Goal: Task Accomplishment & Management: Use online tool/utility

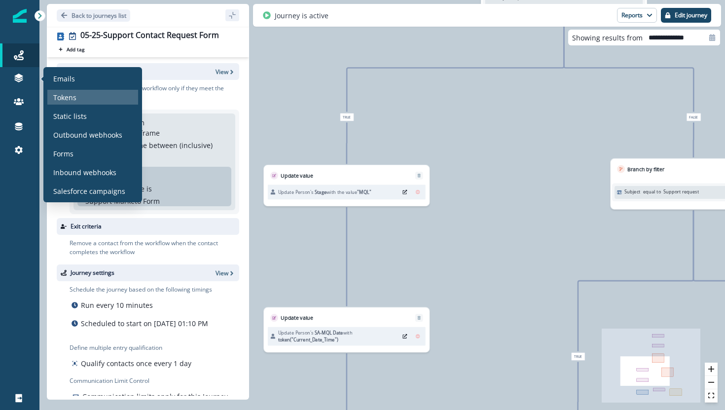
click at [69, 95] on p "Tokens" at bounding box center [64, 97] width 23 height 10
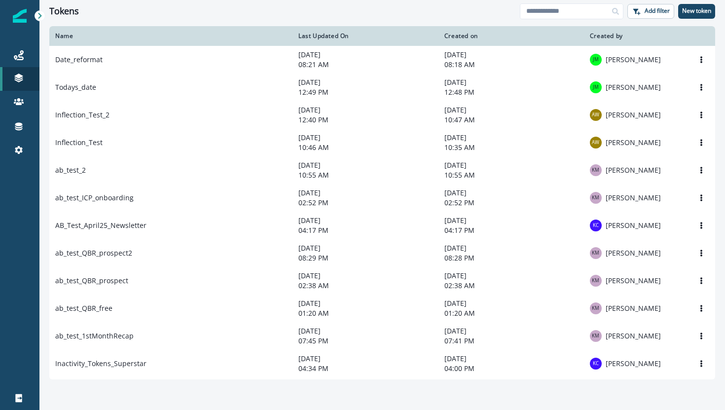
click at [239, 34] on div "Name" at bounding box center [170, 36] width 231 height 8
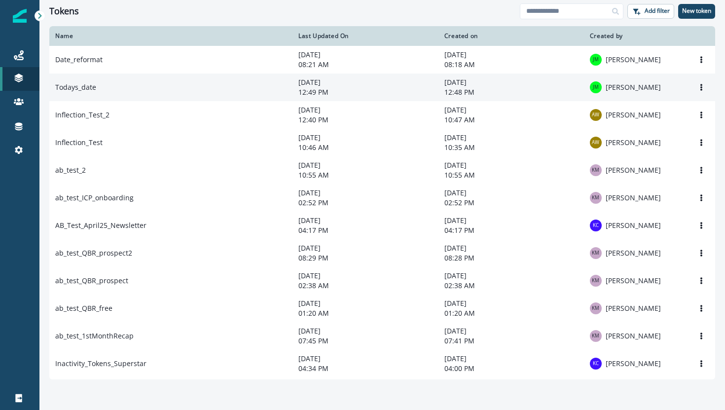
click at [203, 89] on td "Todays_date" at bounding box center [170, 88] width 243 height 28
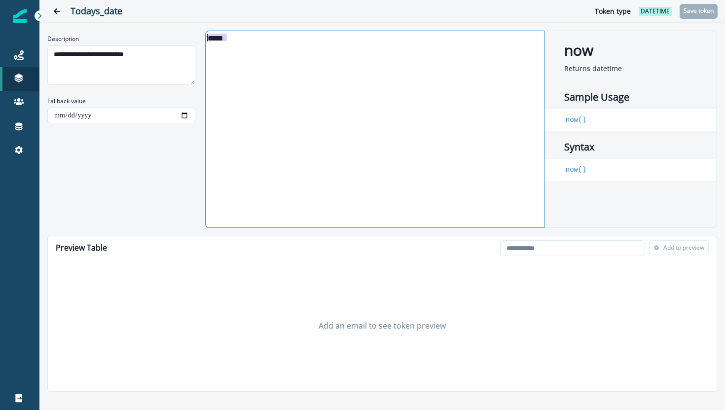
drag, startPoint x: 228, startPoint y: 39, endPoint x: 205, endPoint y: 38, distance: 23.2
click at [206, 38] on div "*****" at bounding box center [374, 37] width 337 height 9
click at [57, 14] on icon "Go back" at bounding box center [56, 11] width 7 height 7
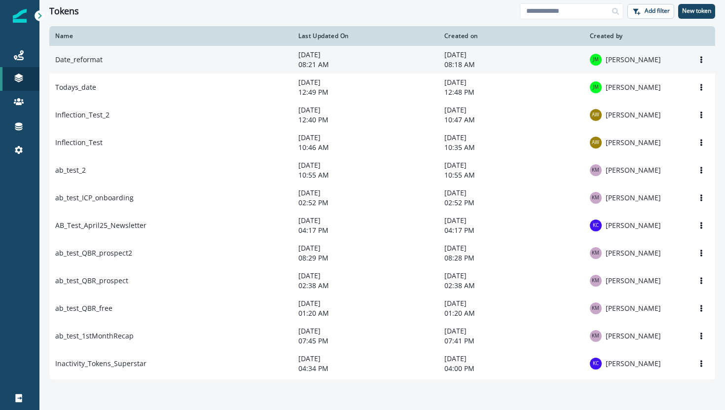
click at [169, 57] on td "Date_reformat" at bounding box center [170, 60] width 243 height 28
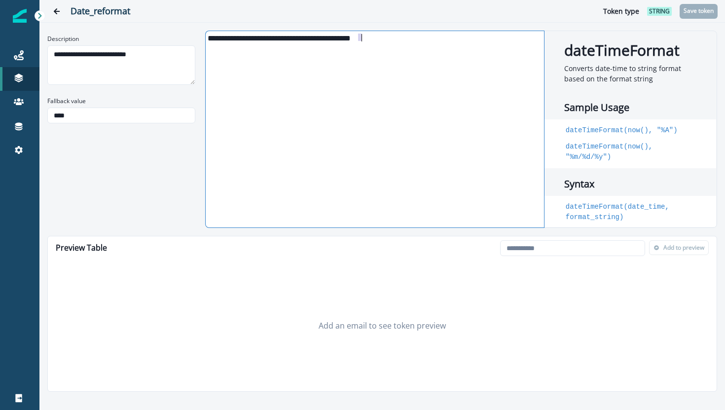
drag, startPoint x: 358, startPoint y: 36, endPoint x: 368, endPoint y: 37, distance: 10.4
click at [368, 37] on div "**********" at bounding box center [374, 37] width 337 height 9
drag, startPoint x: 356, startPoint y: 42, endPoint x: 367, endPoint y: 42, distance: 11.3
click at [367, 42] on div "**********" at bounding box center [374, 129] width 337 height 196
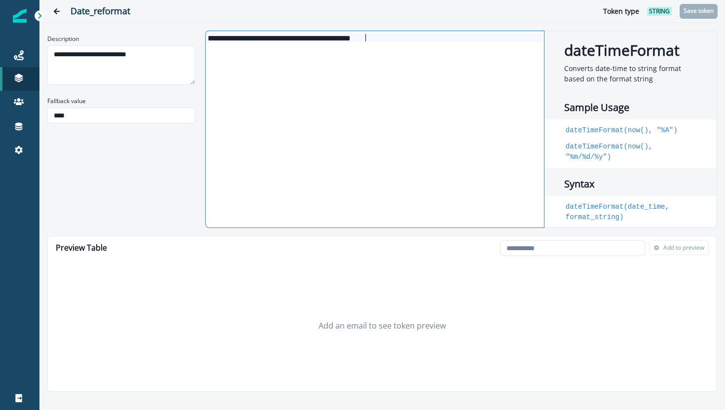
click at [367, 42] on div "**********" at bounding box center [374, 129] width 337 height 196
click at [368, 42] on div "**********" at bounding box center [374, 129] width 337 height 196
click at [367, 39] on div "**********" at bounding box center [374, 37] width 337 height 9
click at [352, 39] on div "**********" at bounding box center [374, 37] width 337 height 9
click at [358, 38] on div "**********" at bounding box center [374, 37] width 337 height 9
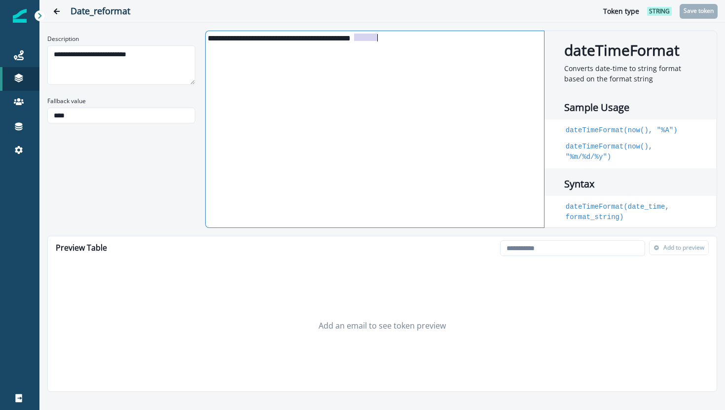
drag, startPoint x: 356, startPoint y: 37, endPoint x: 378, endPoint y: 38, distance: 21.7
click at [378, 38] on div "**********" at bounding box center [374, 37] width 337 height 9
click at [381, 33] on div "**********" at bounding box center [374, 37] width 337 height 9
click at [361, 38] on div "**********" at bounding box center [374, 37] width 337 height 9
drag, startPoint x: 347, startPoint y: 37, endPoint x: 353, endPoint y: 36, distance: 6.0
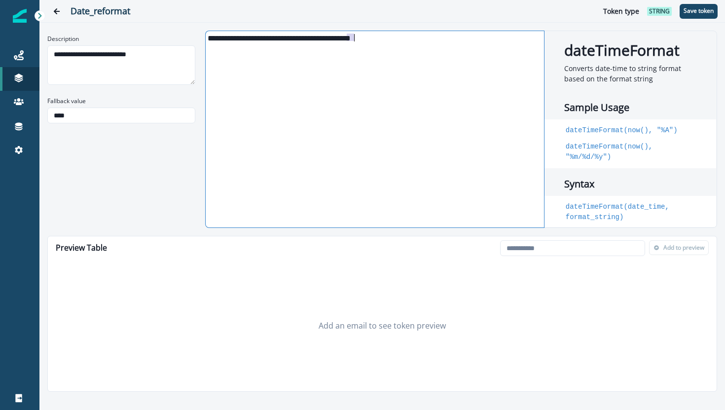
click at [353, 36] on div "**********" at bounding box center [374, 37] width 337 height 9
click at [696, 14] on p "Save token" at bounding box center [699, 10] width 30 height 7
click at [537, 243] on input "email" at bounding box center [572, 248] width 145 height 16
type input "**********"
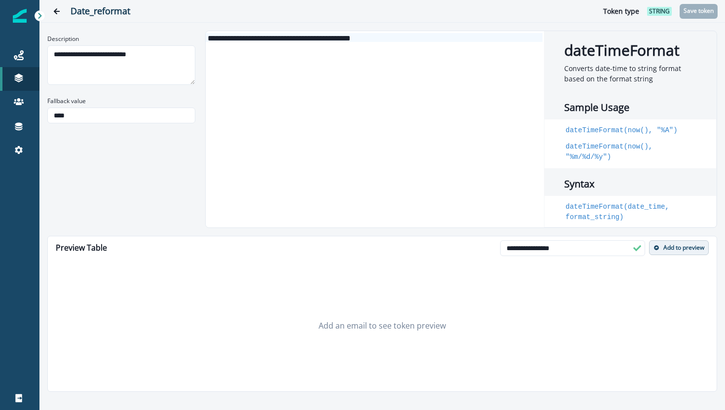
click at [685, 250] on p "Add to preview" at bounding box center [684, 247] width 41 height 7
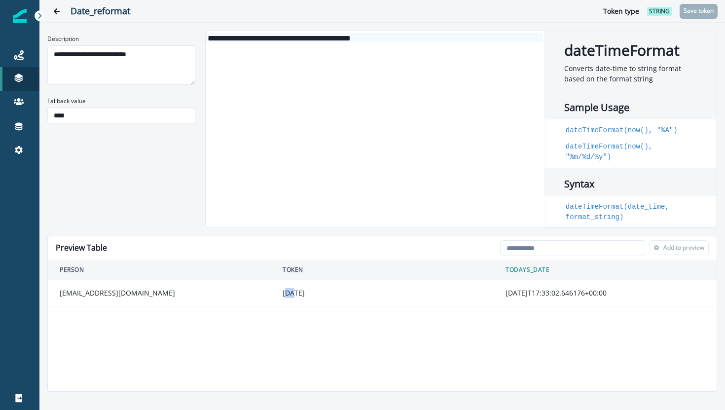
drag, startPoint x: 285, startPoint y: 295, endPoint x: 293, endPoint y: 295, distance: 7.9
click at [293, 295] on div "25/09/23" at bounding box center [382, 293] width 199 height 10
click at [309, 296] on div "25/09/23" at bounding box center [382, 293] width 199 height 10
drag, startPoint x: 529, startPoint y: 288, endPoint x: 524, endPoint y: 311, distance: 23.9
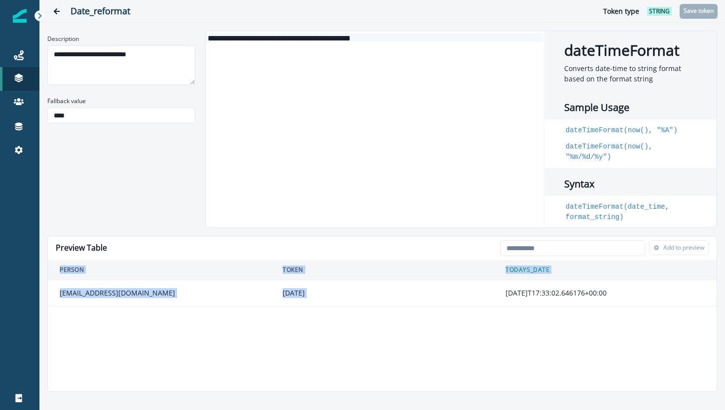
click at [525, 311] on div "Preview Table Loading... Person data unavailable Add to preview Person Token to…" at bounding box center [382, 314] width 670 height 156
click at [524, 311] on div "Preview Table Loading... Person data unavailable Add to preview Person Token to…" at bounding box center [382, 314] width 670 height 156
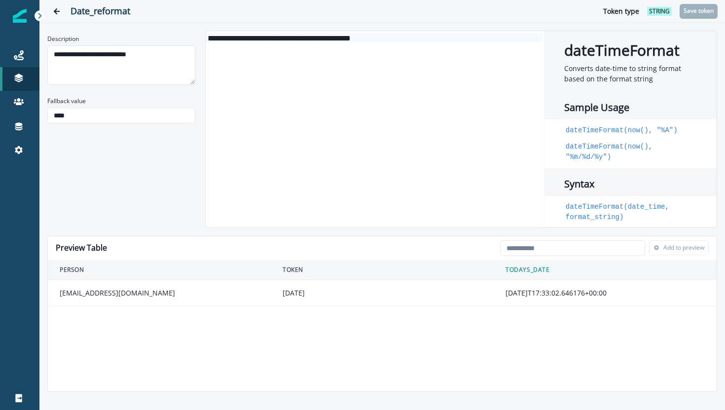
click at [524, 311] on div "Preview Table Loading... Person data unavailable Add to preview Person Token to…" at bounding box center [382, 314] width 670 height 156
drag, startPoint x: 511, startPoint y: 268, endPoint x: 511, endPoint y: 275, distance: 6.4
click at [511, 275] on th "todays_date" at bounding box center [605, 270] width 223 height 20
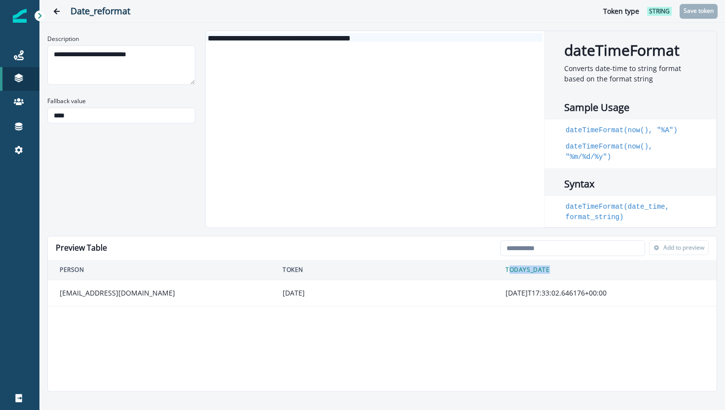
click at [511, 275] on th "todays_date" at bounding box center [605, 270] width 223 height 20
drag, startPoint x: 511, startPoint y: 288, endPoint x: 511, endPoint y: 298, distance: 9.9
click at [511, 298] on td "2025-09-23T17:33:02.646176+00:00" at bounding box center [605, 293] width 223 height 26
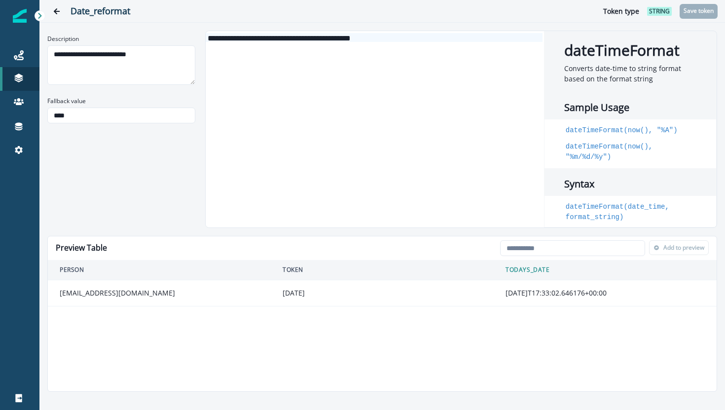
click at [541, 297] on td "2025-09-23T17:33:02.646176+00:00" at bounding box center [605, 293] width 223 height 26
click at [514, 296] on td "2025-09-23T17:33:02.646176+00:00" at bounding box center [605, 293] width 223 height 26
click at [533, 293] on td "2025-09-23T17:33:02.646176+00:00" at bounding box center [605, 293] width 223 height 26
click at [523, 292] on td "2025-09-23T17:33:02.646176+00:00" at bounding box center [605, 293] width 223 height 26
drag, startPoint x: 634, startPoint y: 291, endPoint x: 505, endPoint y: 293, distance: 128.8
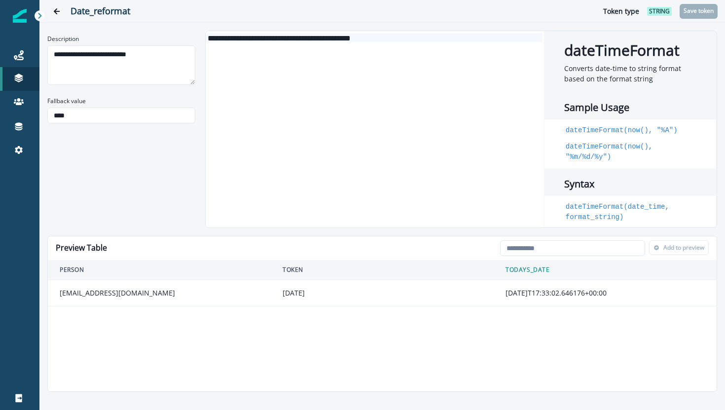
click at [505, 293] on td "2025-09-23T17:33:02.646176+00:00" at bounding box center [605, 293] width 223 height 26
copy td "2025-09-23T17:33:02.646176+00:00"
click at [521, 319] on div "Preview Table Loading... Person data unavailable Add to preview Person Token to…" at bounding box center [382, 314] width 670 height 156
drag, startPoint x: 632, startPoint y: 289, endPoint x: 503, endPoint y: 272, distance: 129.4
click at [503, 272] on table "Person Token todays_date jmauldin@mural.co 25/09/23 2025-09-23T17:33:02.646176+…" at bounding box center [382, 283] width 669 height 46
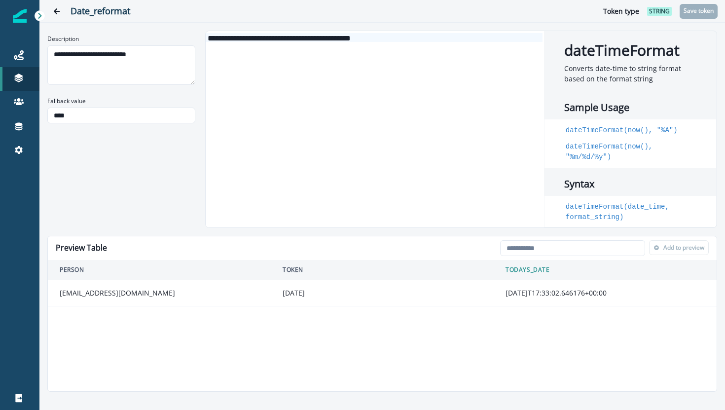
click at [503, 272] on th "todays_date" at bounding box center [605, 270] width 223 height 20
drag, startPoint x: 505, startPoint y: 293, endPoint x: 631, endPoint y: 289, distance: 125.4
click at [631, 289] on td "2025-09-23T17:33:02.646176+00:00" at bounding box center [605, 293] width 223 height 26
copy td "2025-09-23T17:33:02.646176+00:00"
drag, startPoint x: 558, startPoint y: 268, endPoint x: 504, endPoint y: 269, distance: 54.3
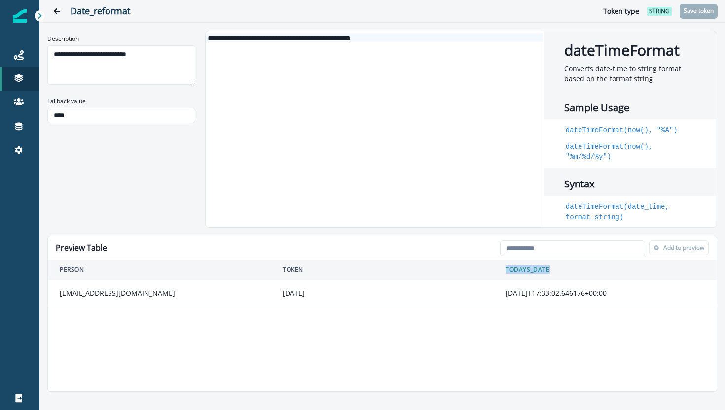
click at [504, 269] on th "todays_date" at bounding box center [605, 270] width 223 height 20
copy th "todays_date"
click at [55, 11] on icon "Go back" at bounding box center [57, 11] width 6 height 6
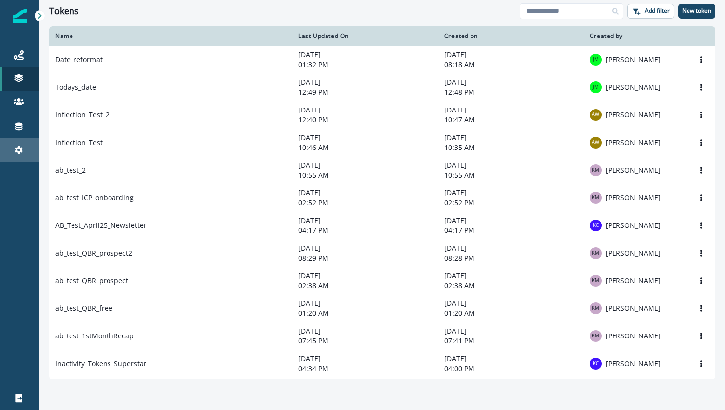
click at [19, 141] on link "Settings" at bounding box center [19, 150] width 39 height 24
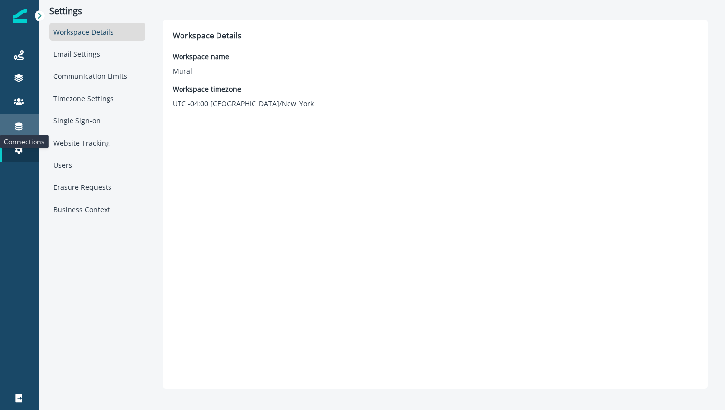
click at [18, 123] on icon at bounding box center [18, 127] width 7 height 8
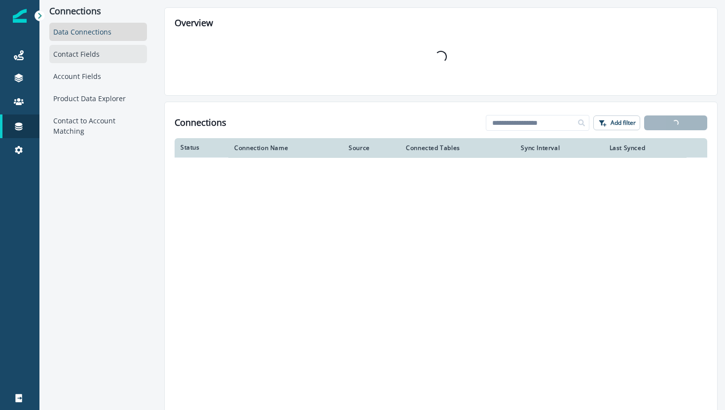
click at [76, 47] on div "Contact Fields" at bounding box center [98, 54] width 98 height 18
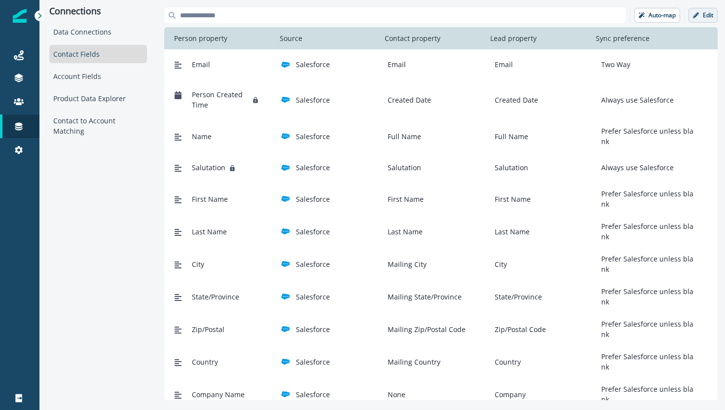
click at [704, 20] on button "Edit" at bounding box center [703, 15] width 29 height 15
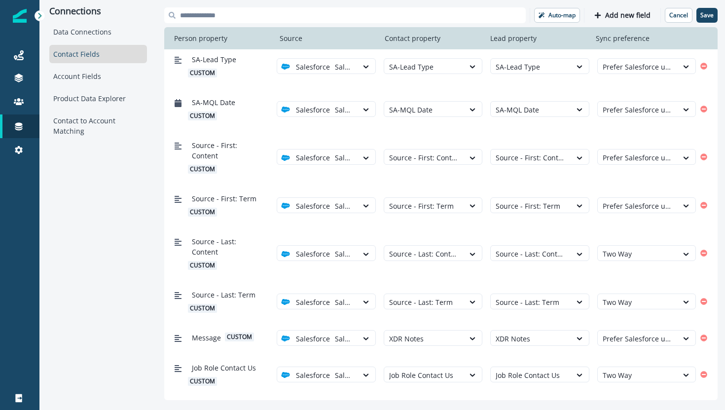
scroll to position [1525, 0]
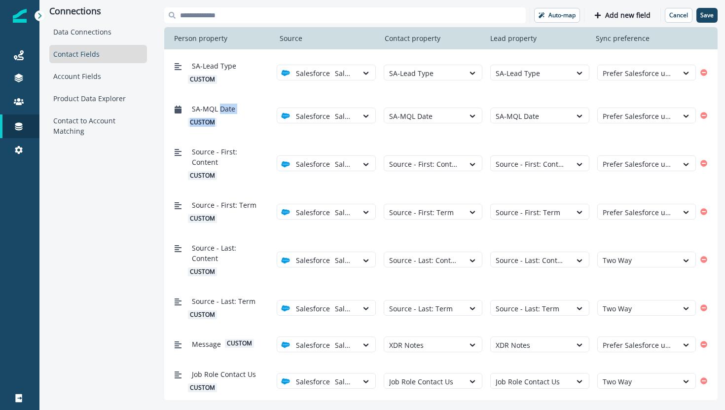
drag, startPoint x: 219, startPoint y: 112, endPoint x: 222, endPoint y: 126, distance: 14.6
click at [222, 126] on div "SA-MQL Date custom" at bounding box center [223, 115] width 71 height 23
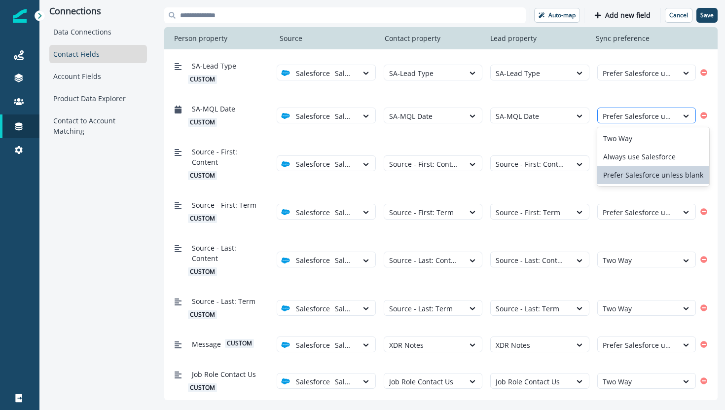
click at [643, 114] on div at bounding box center [638, 116] width 70 height 12
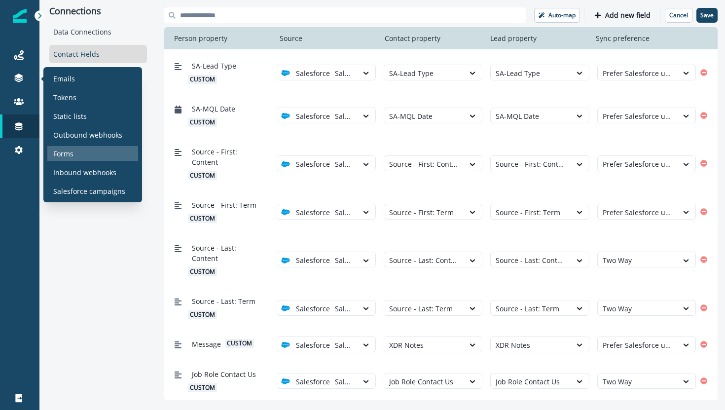
click at [77, 152] on div "Forms" at bounding box center [92, 153] width 91 height 15
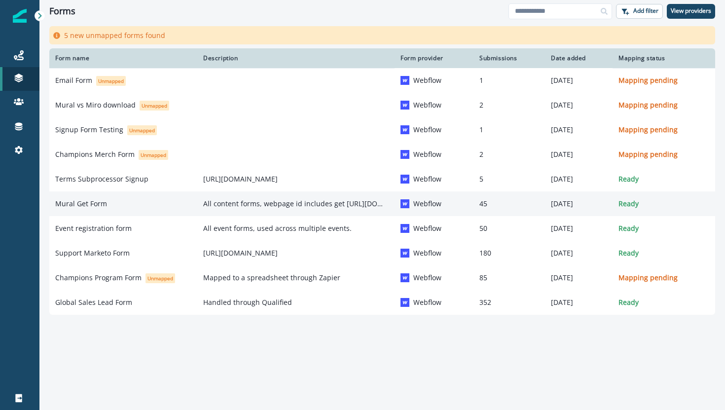
click at [116, 208] on div "Mural Get Form" at bounding box center [123, 204] width 136 height 10
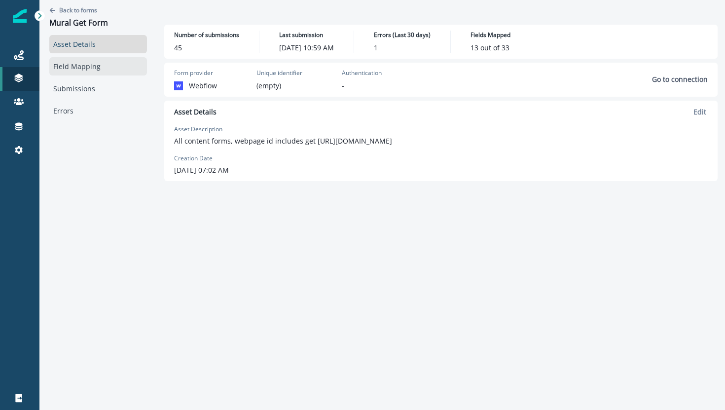
click at [92, 71] on link "Field Mapping" at bounding box center [98, 66] width 98 height 18
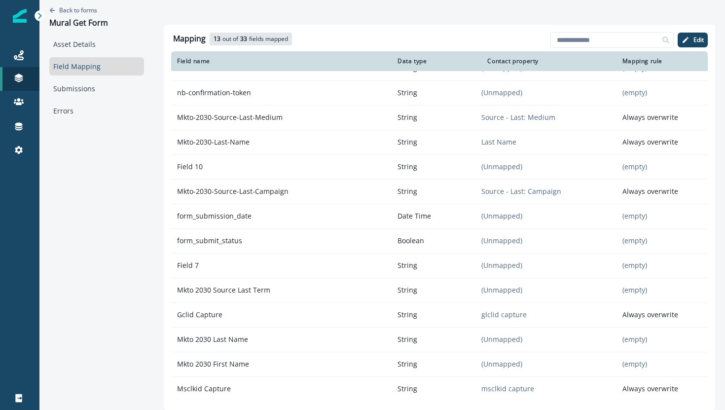
scroll to position [490, 0]
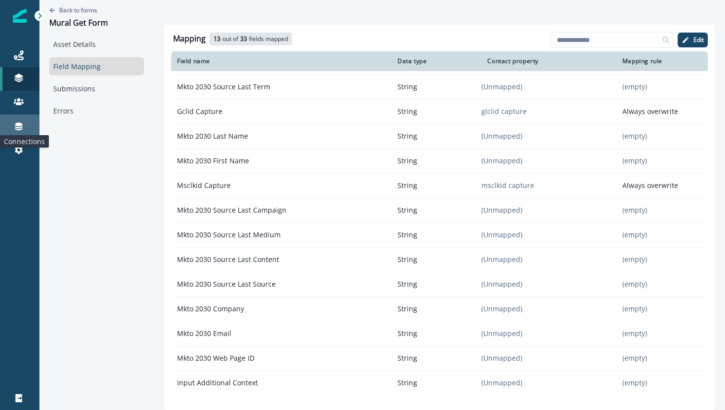
click at [19, 129] on icon at bounding box center [18, 127] width 7 height 8
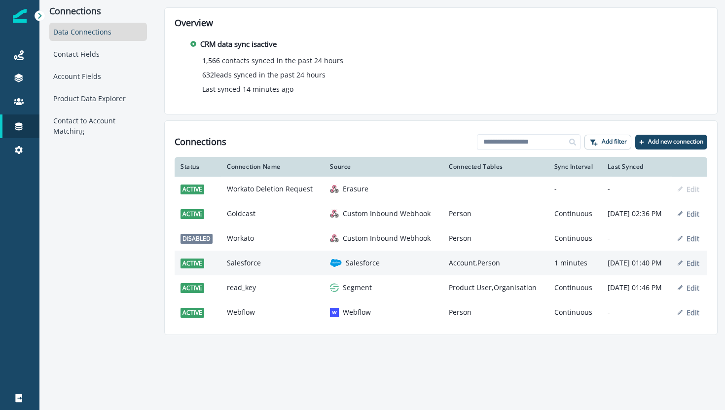
click at [239, 275] on td "Salesforce" at bounding box center [272, 263] width 103 height 25
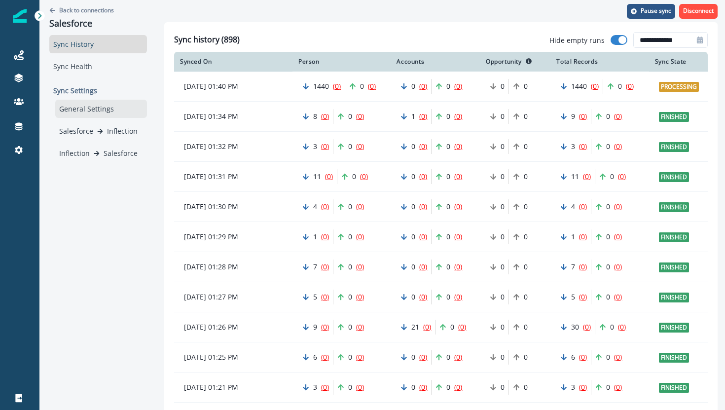
click at [112, 106] on div "General Settings" at bounding box center [101, 109] width 92 height 18
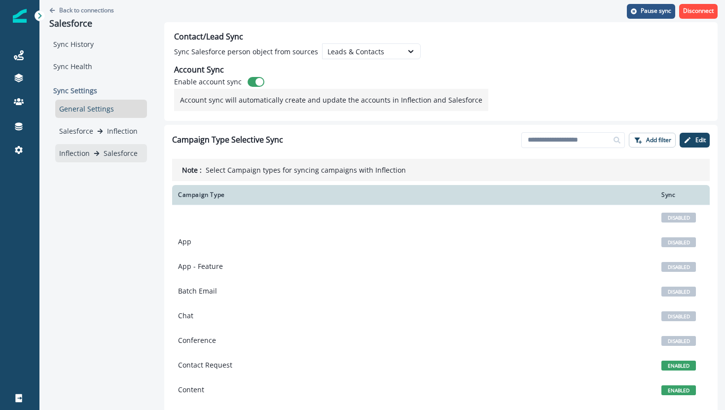
click at [123, 151] on p "Salesforce" at bounding box center [121, 153] width 34 height 10
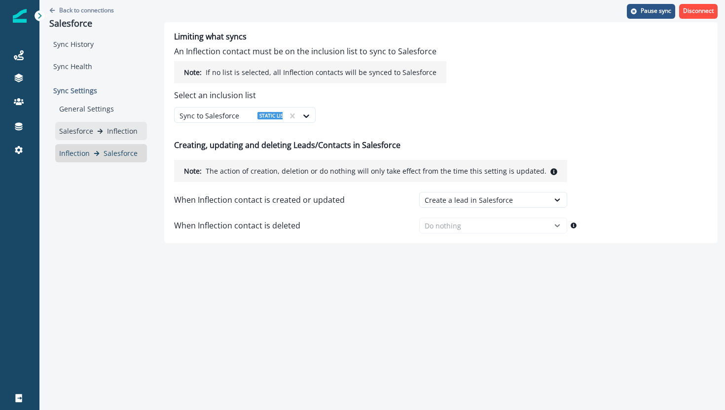
click at [113, 132] on p "Inflection" at bounding box center [122, 131] width 31 height 10
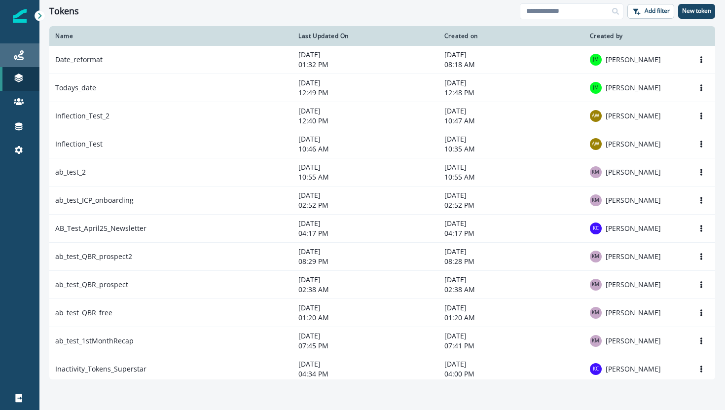
click at [22, 57] on icon at bounding box center [19, 55] width 10 height 10
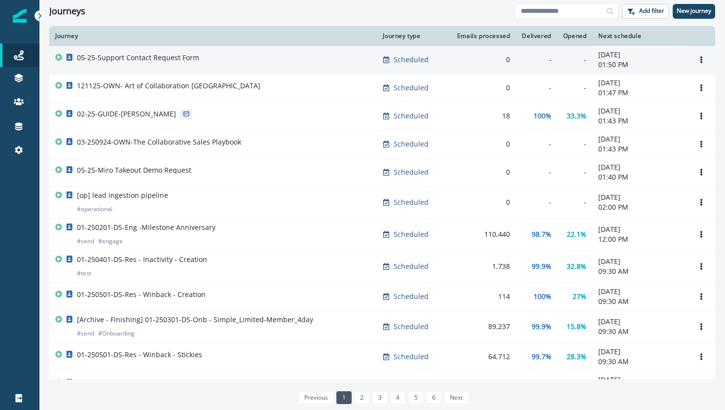
click at [133, 73] on td "05-25-Support Contact Request Form" at bounding box center [213, 60] width 328 height 28
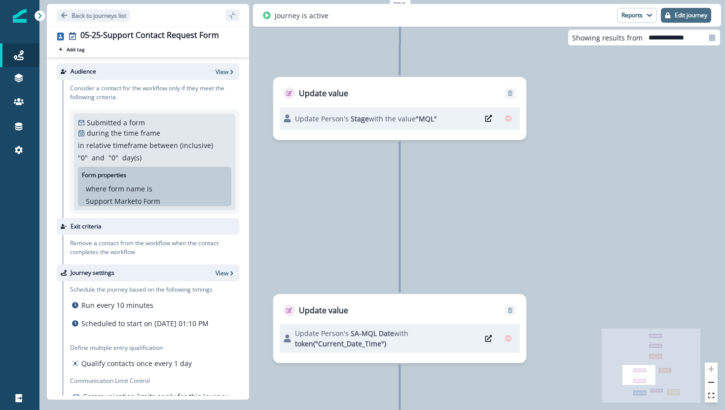
click at [675, 9] on button "Edit journey" at bounding box center [686, 15] width 50 height 15
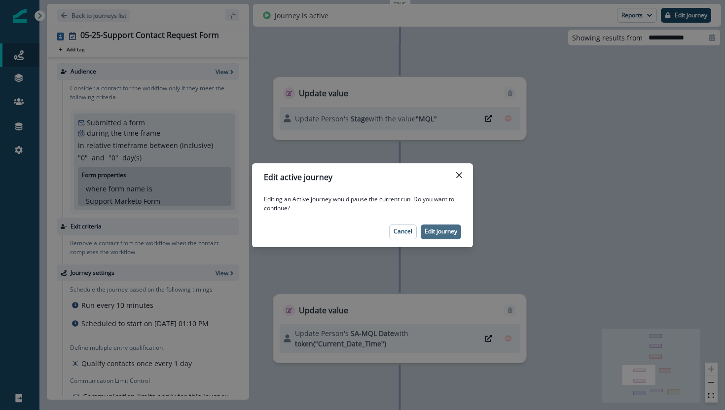
click at [445, 228] on p "Edit journey" at bounding box center [441, 231] width 33 height 7
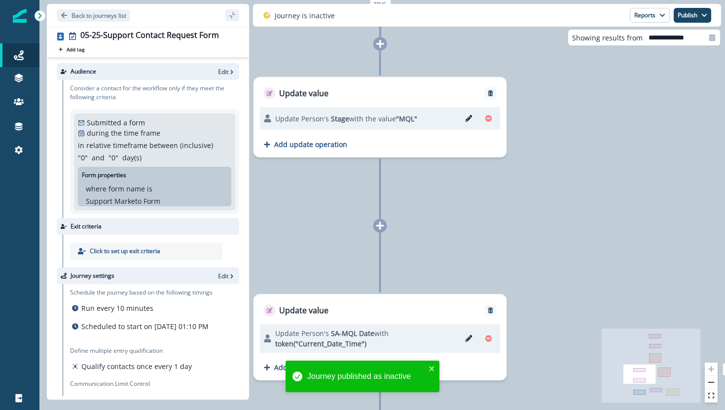
click at [468, 340] on icon "Edit" at bounding box center [468, 338] width 7 height 7
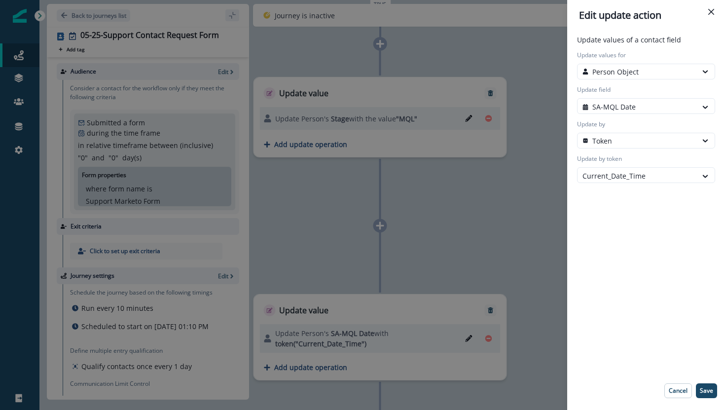
click at [616, 186] on div "Update values of a contact field Update values for Person Object Update field S…" at bounding box center [646, 112] width 142 height 154
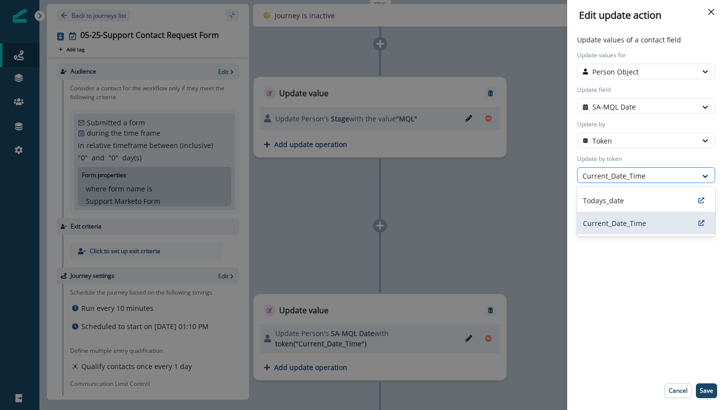
click at [616, 177] on div at bounding box center [638, 176] width 110 height 12
click at [612, 195] on p "Todays_date" at bounding box center [603, 200] width 41 height 10
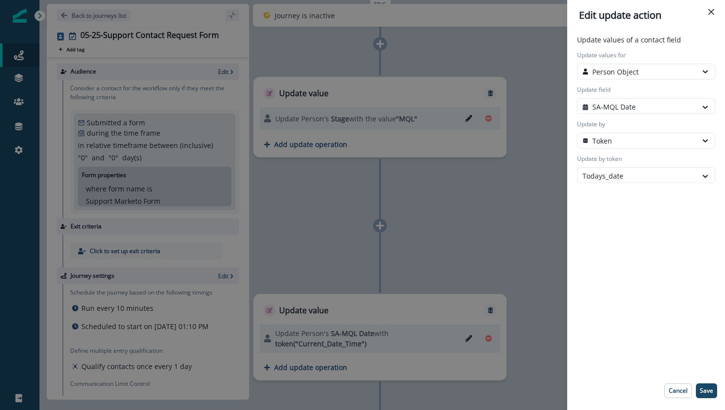
click at [612, 195] on div "Update values of a contact field Update values for Person Object Update field S…" at bounding box center [646, 221] width 150 height 372
click at [705, 389] on p "Save" at bounding box center [706, 390] width 13 height 7
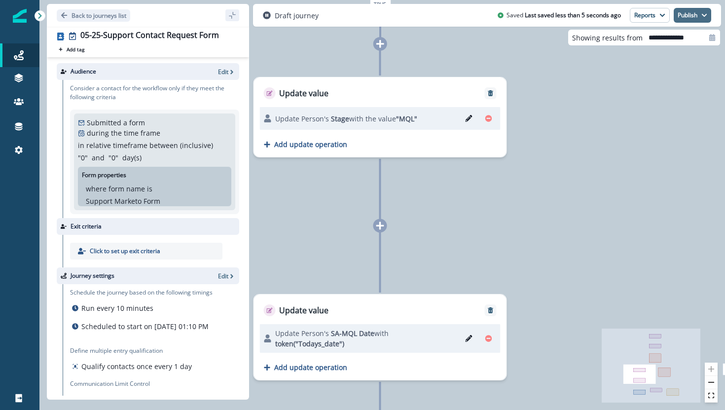
click at [683, 20] on button "Publish" at bounding box center [693, 15] width 38 height 15
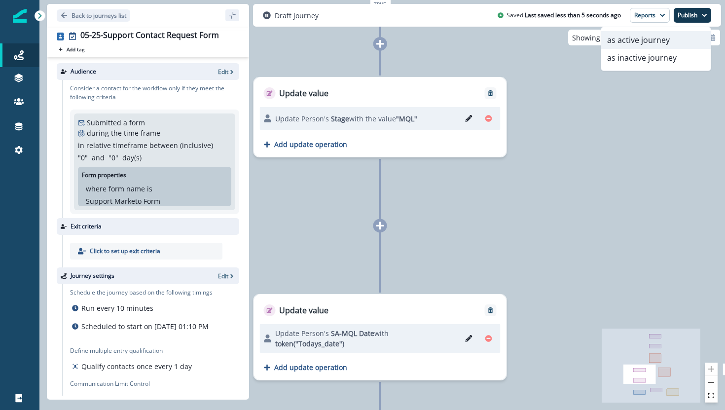
click at [663, 41] on button "as active journey" at bounding box center [657, 40] width 110 height 18
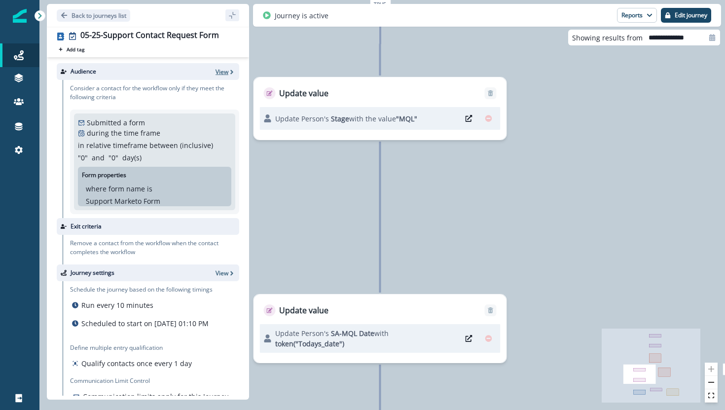
click at [221, 69] on p "View" at bounding box center [222, 72] width 13 height 8
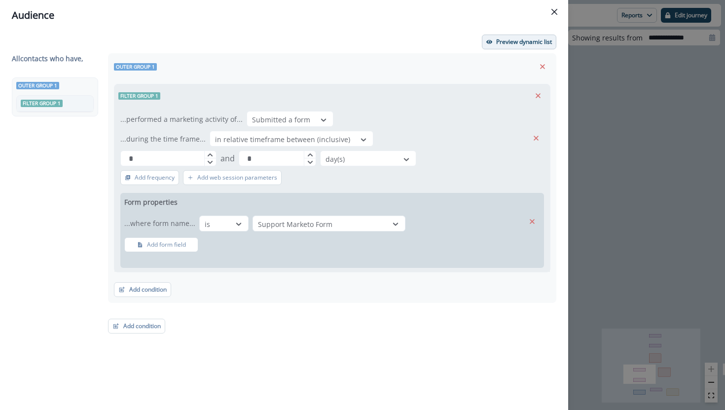
click at [536, 40] on p "Preview dynamic list" at bounding box center [524, 41] width 56 height 7
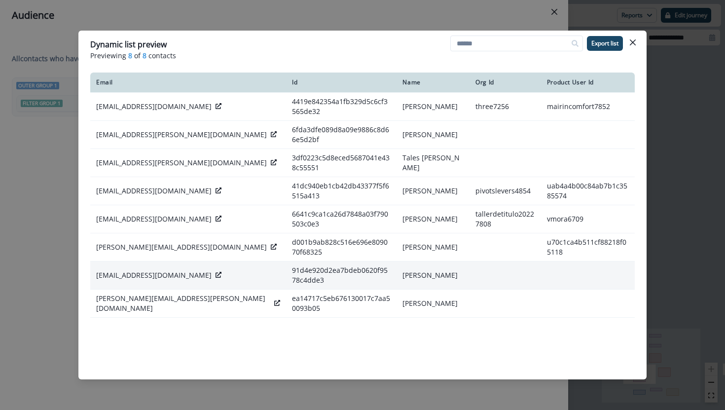
click at [216, 272] on icon at bounding box center [219, 275] width 6 height 6
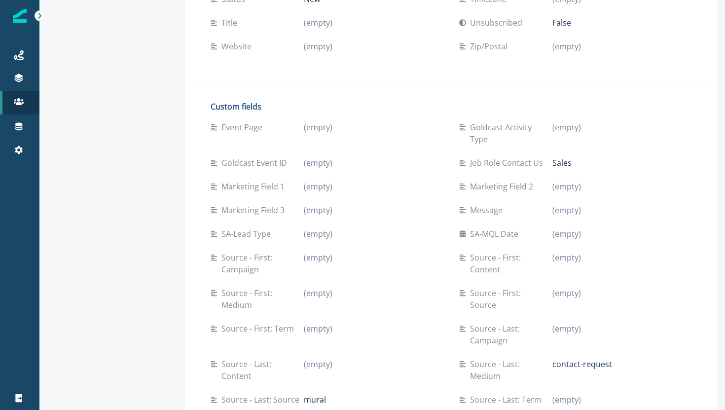
scroll to position [366, 0]
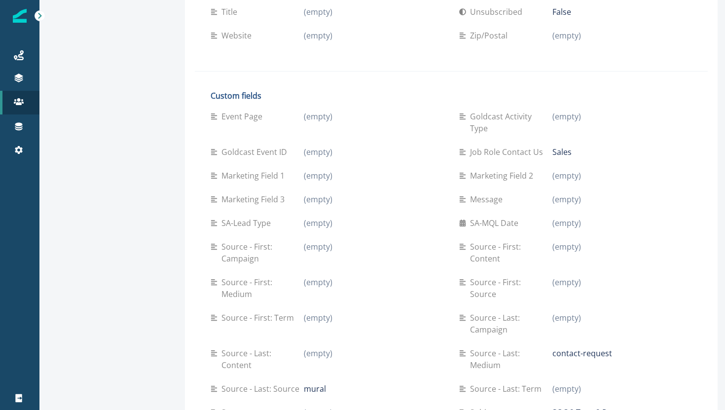
scroll to position [378, 0]
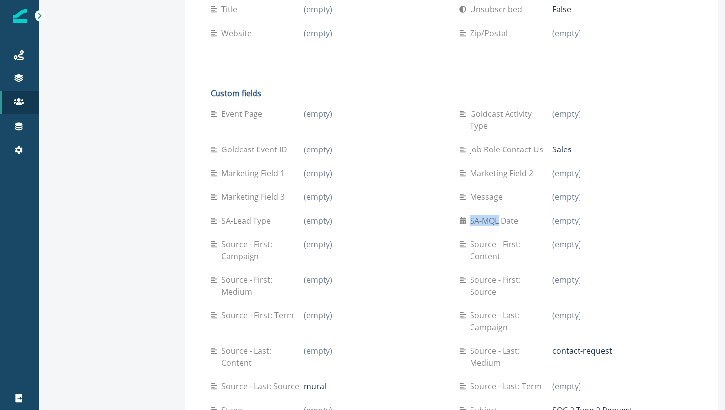
drag, startPoint x: 457, startPoint y: 187, endPoint x: 490, endPoint y: 185, distance: 32.7
click at [490, 215] on div "SA-MQL Date" at bounding box center [505, 221] width 93 height 12
click at [490, 215] on p "SA-MQL Date" at bounding box center [496, 221] width 52 height 12
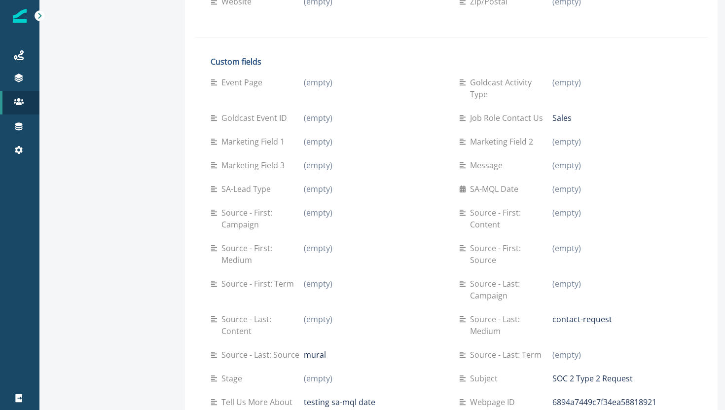
scroll to position [410, 0]
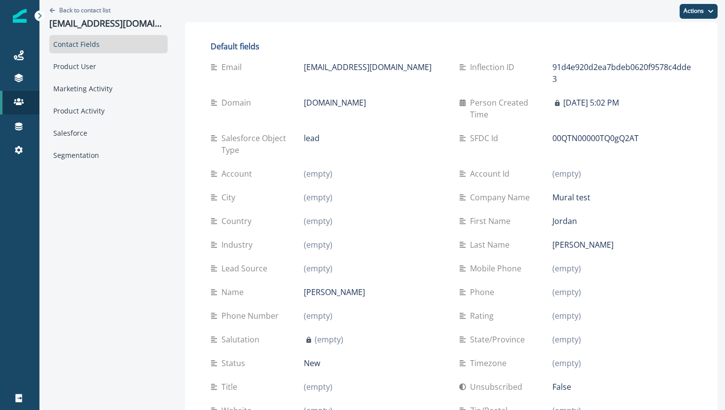
click at [470, 97] on p "Person Created Time" at bounding box center [511, 109] width 82 height 24
click at [699, 9] on button "Actions" at bounding box center [699, 11] width 38 height 15
click at [648, 36] on button "Edit" at bounding box center [663, 36] width 110 height 18
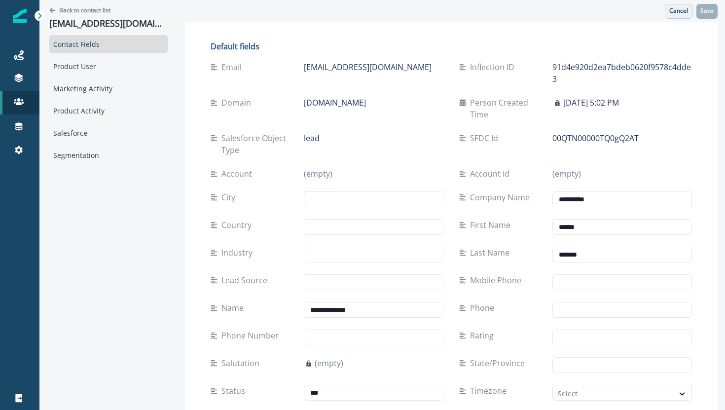
click at [685, 6] on button "Cancel" at bounding box center [679, 11] width 28 height 15
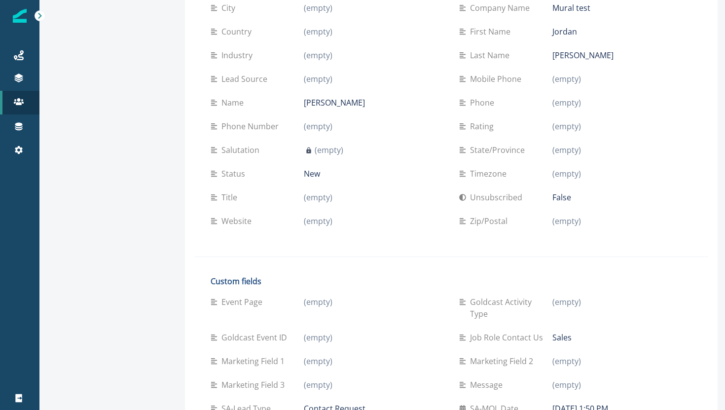
scroll to position [316, 0]
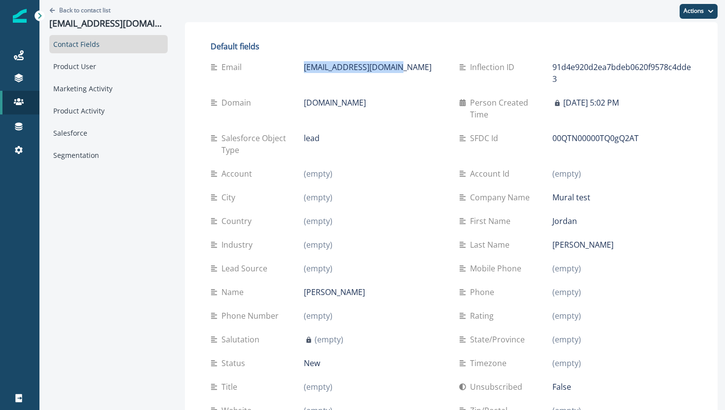
drag, startPoint x: 385, startPoint y: 66, endPoint x: 294, endPoint y: 63, distance: 91.3
click at [304, 63] on div "[EMAIL_ADDRESS][DOMAIN_NAME]" at bounding box center [374, 67] width 140 height 12
copy p "[EMAIL_ADDRESS][DOMAIN_NAME]"
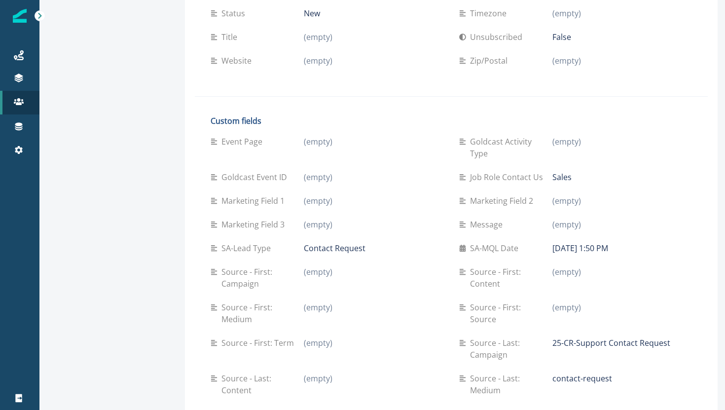
scroll to position [365, 0]
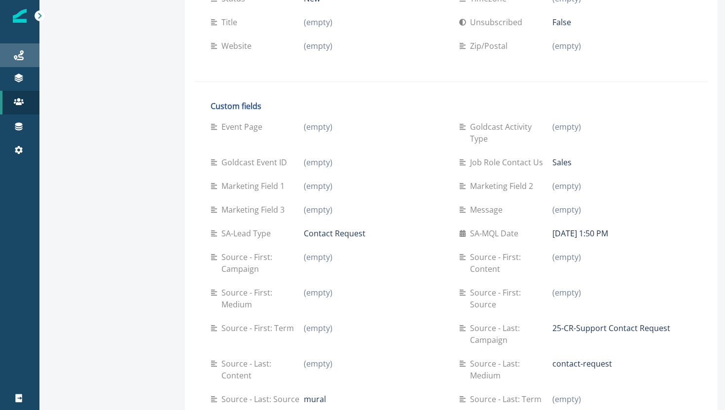
click at [16, 61] on div "Journeys" at bounding box center [20, 55] width 32 height 12
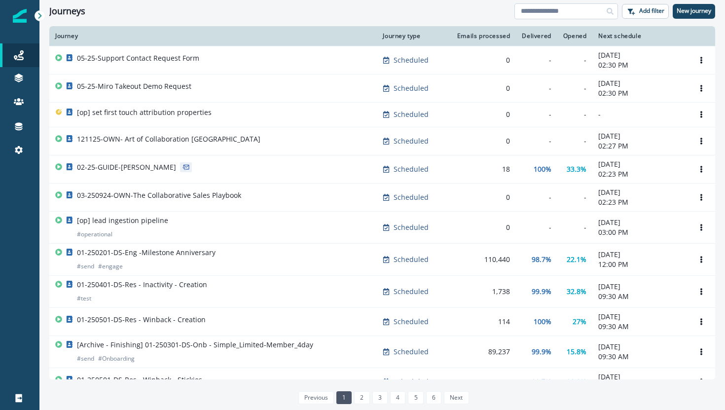
click at [560, 5] on input at bounding box center [567, 11] width 104 height 16
type input "****"
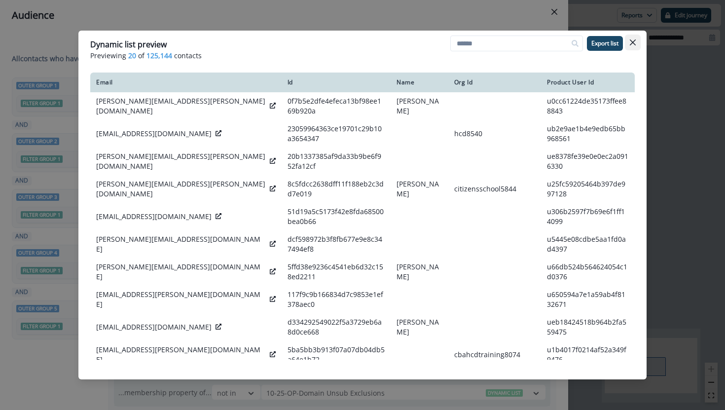
click at [629, 46] on button "Close" at bounding box center [633, 43] width 16 height 16
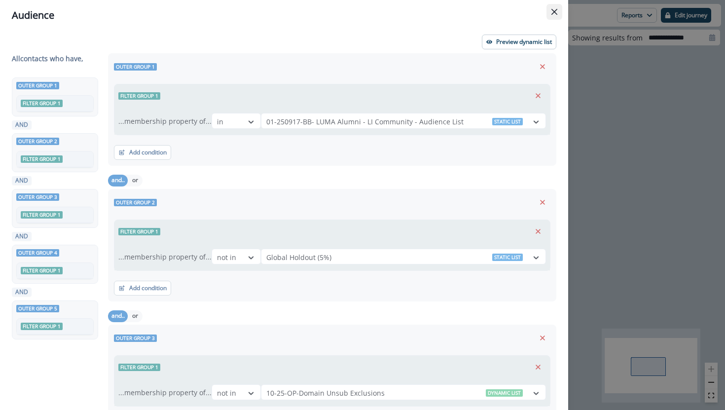
click at [556, 8] on button "Close" at bounding box center [555, 12] width 16 height 16
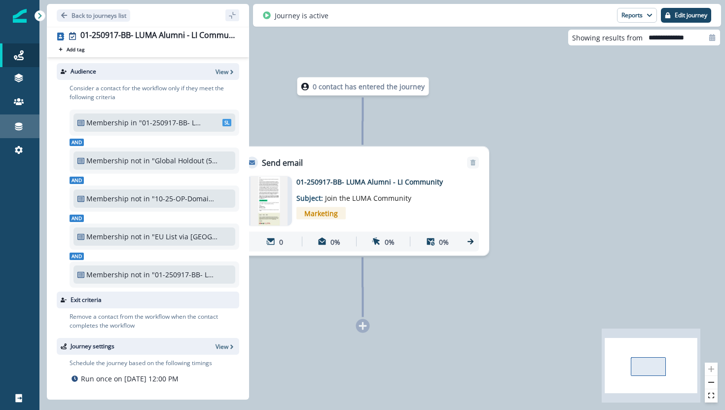
click at [12, 121] on div "Connections" at bounding box center [20, 126] width 32 height 12
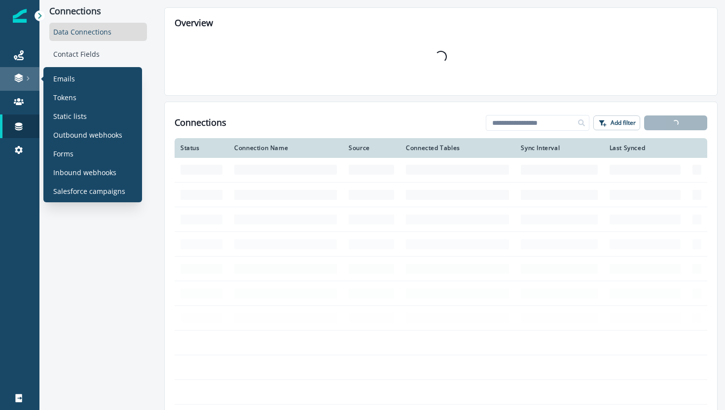
click at [32, 68] on link at bounding box center [19, 79] width 39 height 24
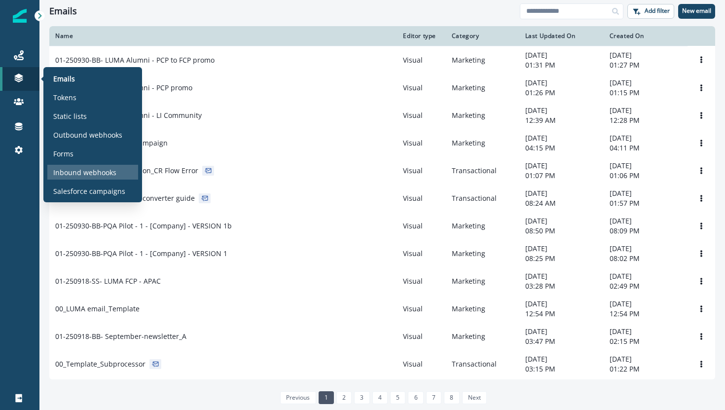
click at [76, 173] on p "Inbound webhooks" at bounding box center [84, 172] width 63 height 10
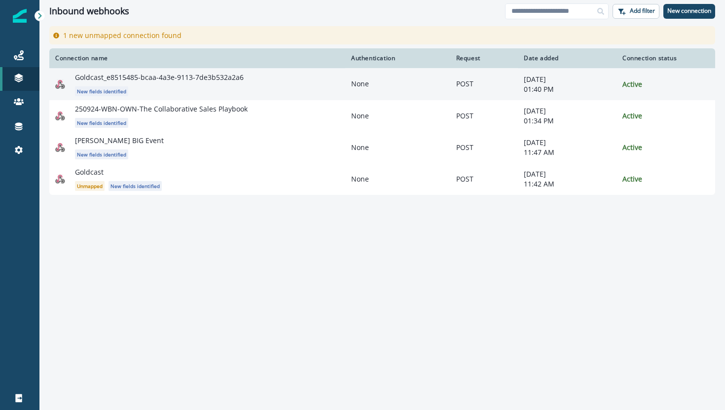
click at [234, 76] on p "Goldcast_e8515485-bcaa-4a3e-9113-7de3b532a2a6" at bounding box center [159, 78] width 169 height 10
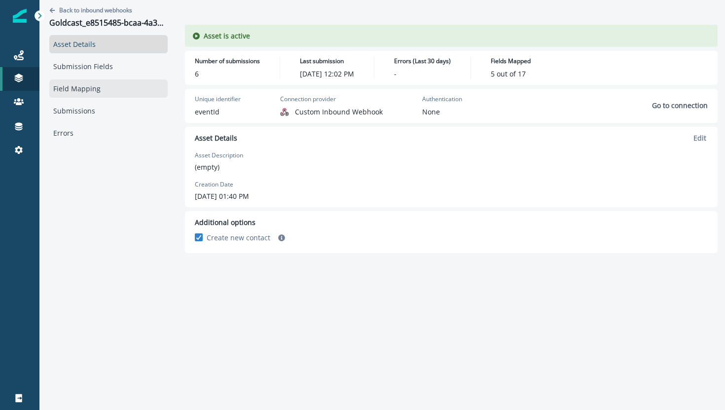
click at [97, 89] on link "Field Mapping" at bounding box center [108, 88] width 118 height 18
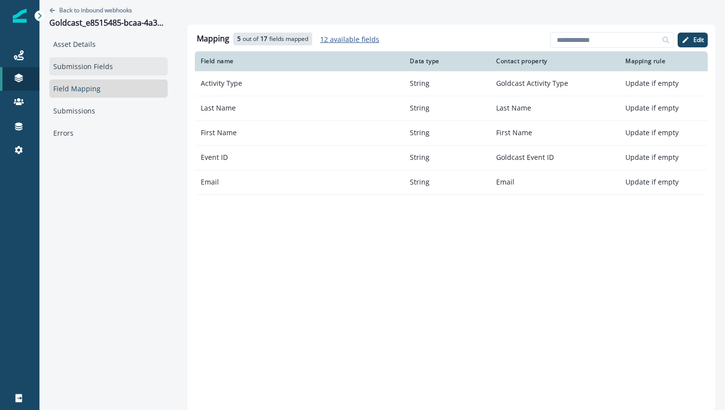
click at [100, 61] on link "Submission Fields" at bounding box center [108, 66] width 118 height 18
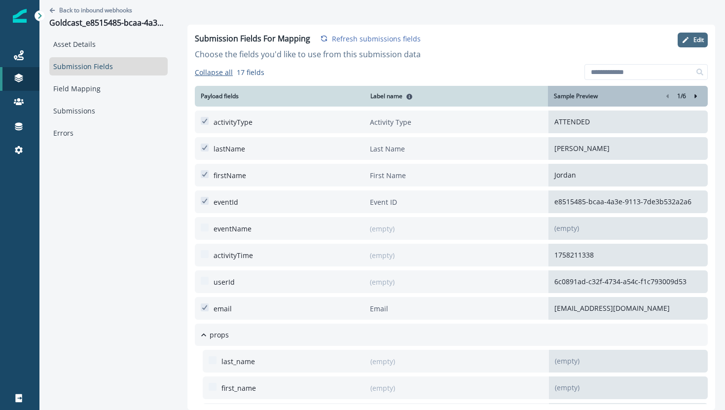
click at [699, 39] on p "Edit" at bounding box center [699, 40] width 10 height 7
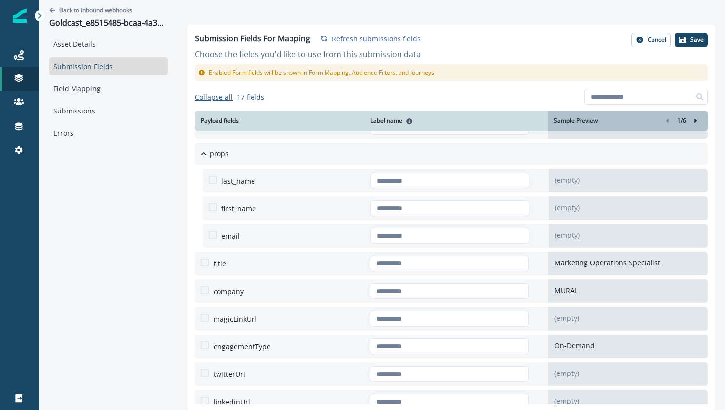
scroll to position [223, 0]
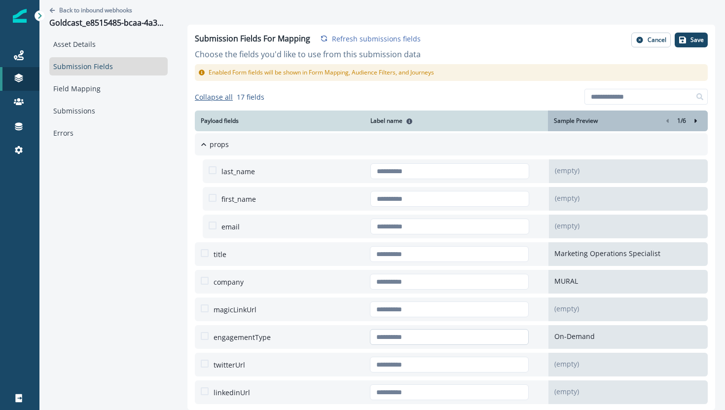
click at [405, 333] on input "text" at bounding box center [449, 337] width 159 height 16
type input "**********"
drag, startPoint x: 691, startPoint y: 42, endPoint x: 619, endPoint y: 282, distance: 249.9
click at [620, 285] on div "**********" at bounding box center [452, 217] width 528 height 385
click at [692, 37] on p "Save" at bounding box center [697, 40] width 13 height 7
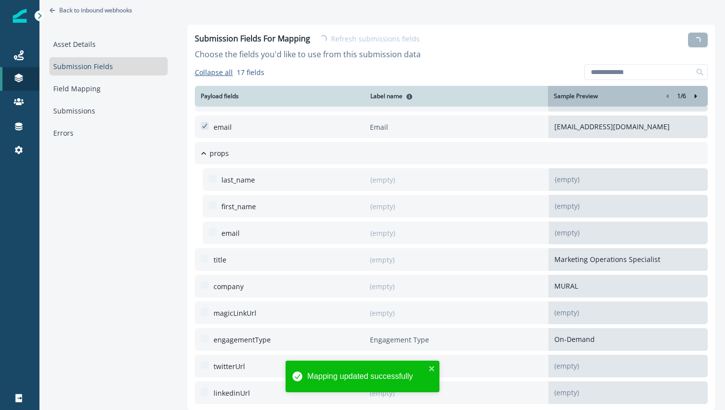
scroll to position [182, 0]
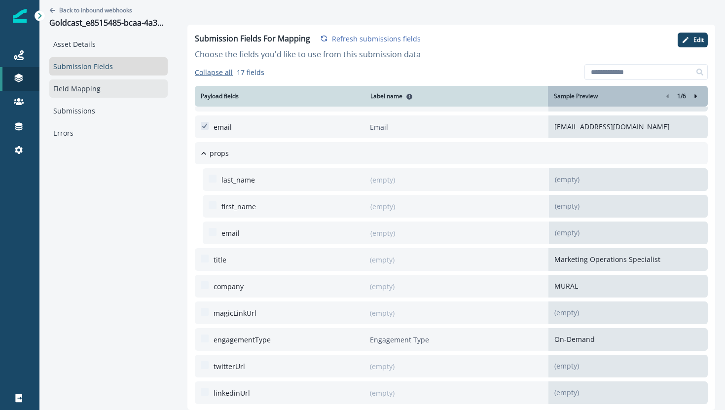
click at [83, 92] on link "Field Mapping" at bounding box center [108, 88] width 118 height 18
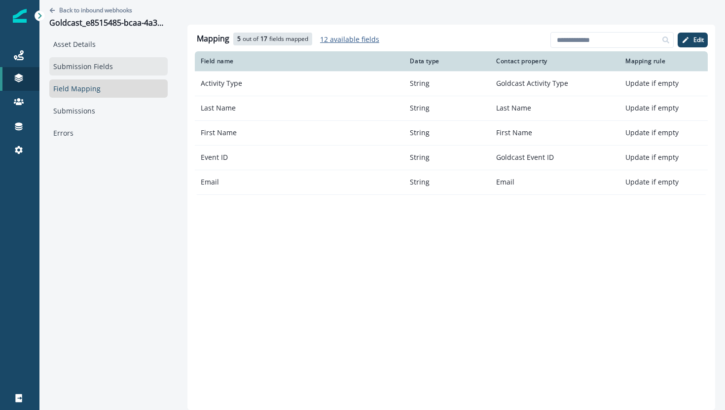
click at [123, 68] on link "Submission Fields" at bounding box center [108, 66] width 118 height 18
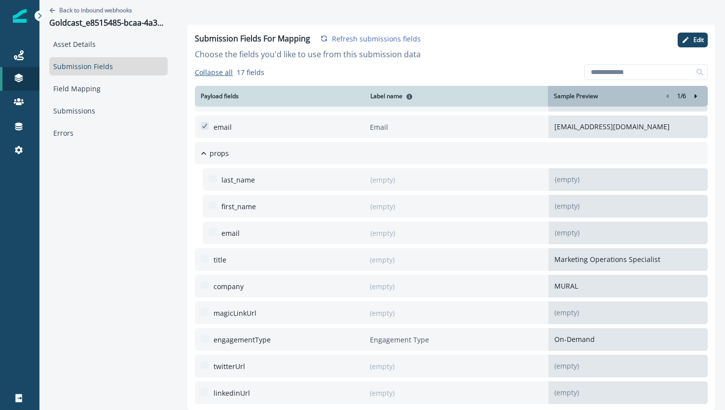
scroll to position [65, 0]
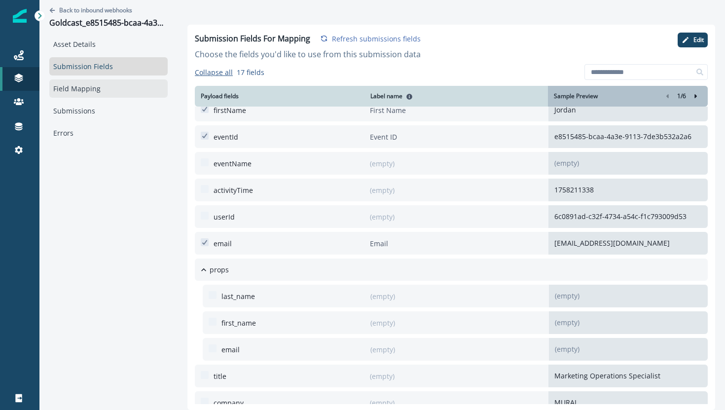
click at [105, 85] on link "Field Mapping" at bounding box center [108, 88] width 118 height 18
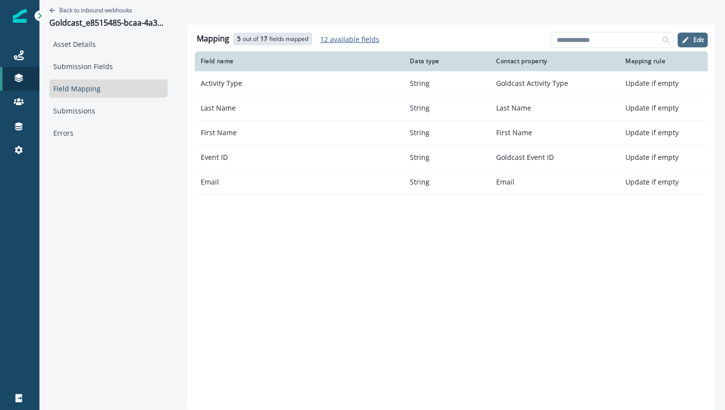
click at [704, 41] on button "Edit" at bounding box center [693, 40] width 30 height 15
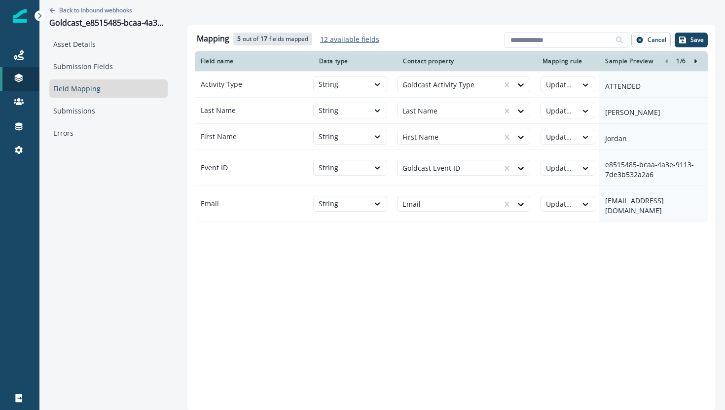
click at [345, 39] on p "12 available fields" at bounding box center [349, 39] width 59 height 9
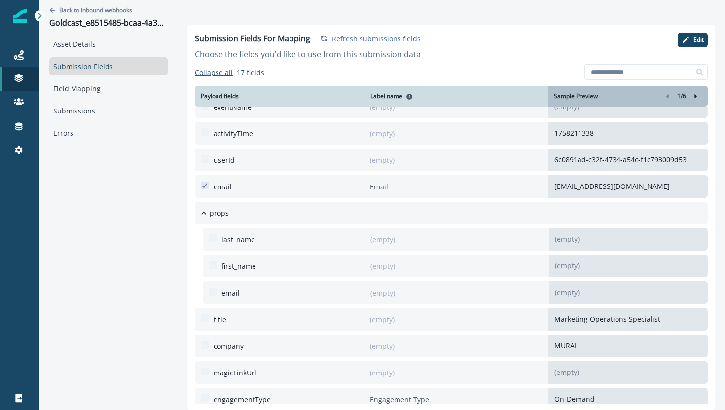
scroll to position [182, 0]
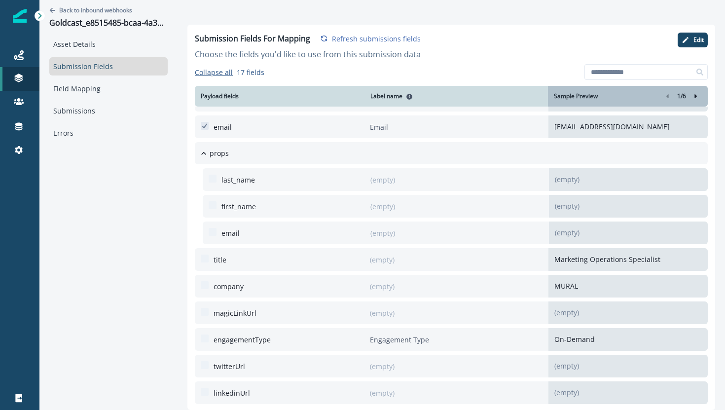
click at [207, 341] on span at bounding box center [205, 339] width 8 height 8
click at [702, 35] on button "Edit" at bounding box center [693, 40] width 30 height 15
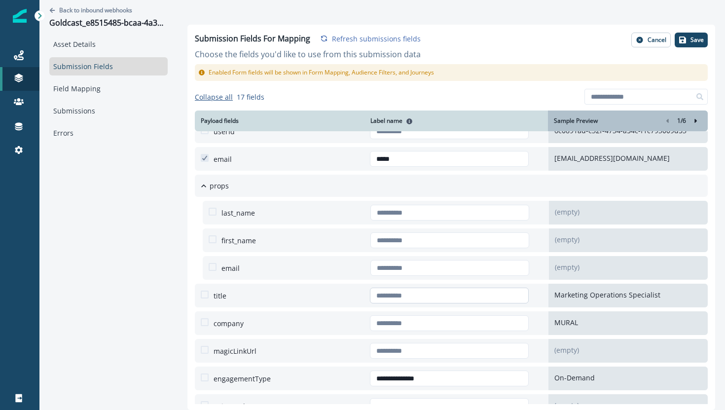
scroll to position [223, 0]
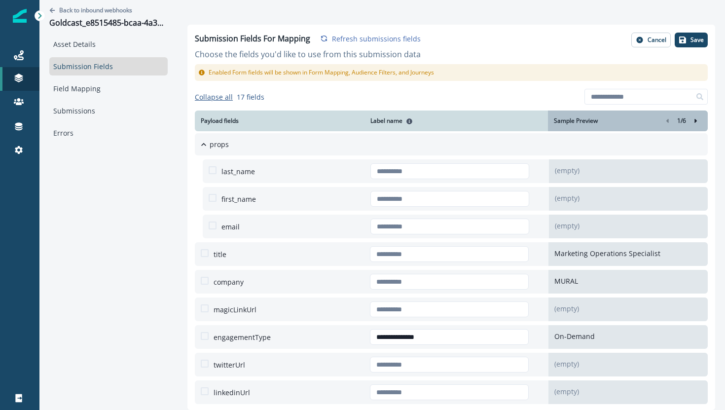
click at [206, 338] on span at bounding box center [205, 336] width 8 height 8
click at [687, 42] on icon "button" at bounding box center [683, 40] width 8 height 8
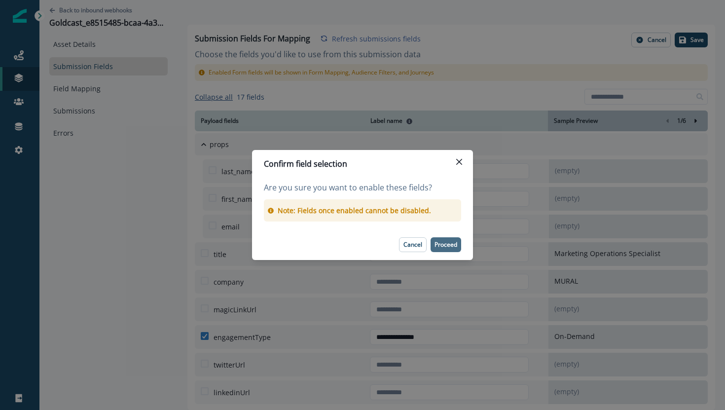
click at [443, 244] on p "Proceed" at bounding box center [446, 244] width 23 height 7
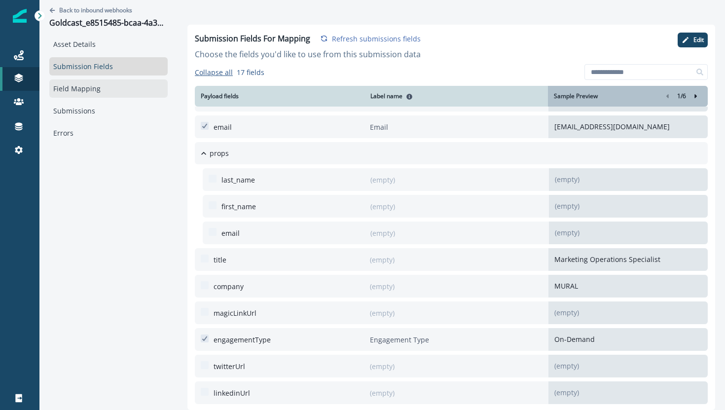
click at [79, 91] on link "Field Mapping" at bounding box center [108, 88] width 118 height 18
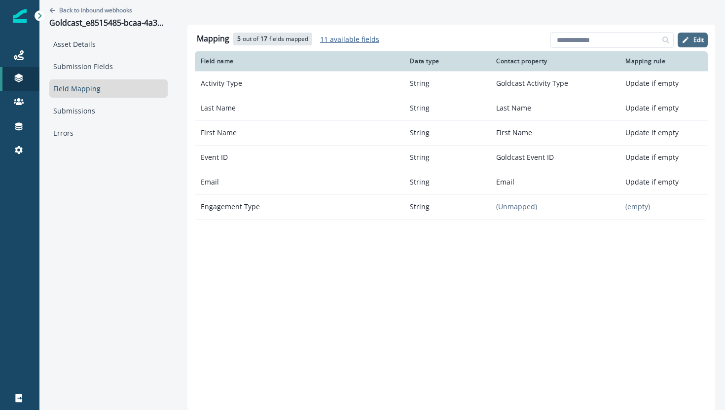
click at [690, 36] on button "Edit" at bounding box center [693, 40] width 30 height 15
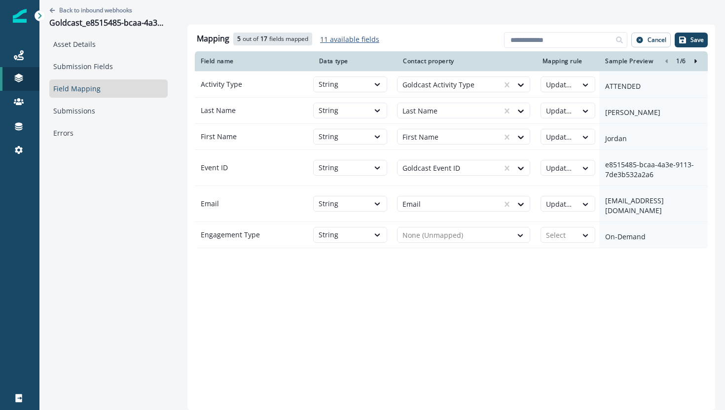
click at [357, 38] on p "11 available fields" at bounding box center [349, 39] width 59 height 9
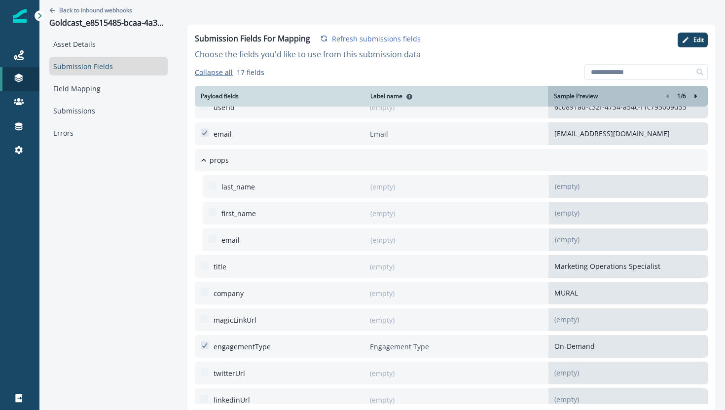
scroll to position [182, 0]
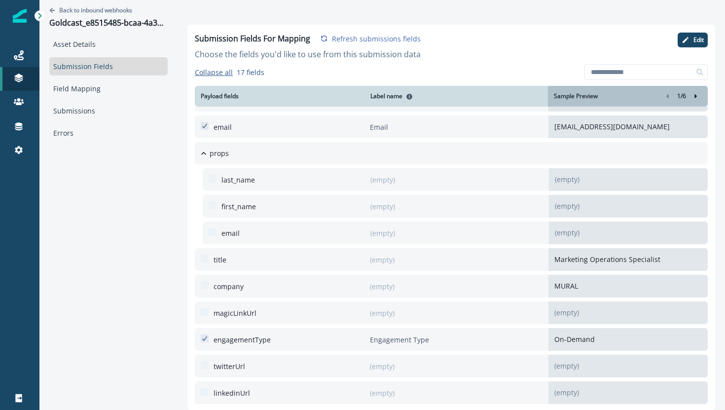
click at [261, 337] on p "engagementType" at bounding box center [242, 340] width 57 height 10
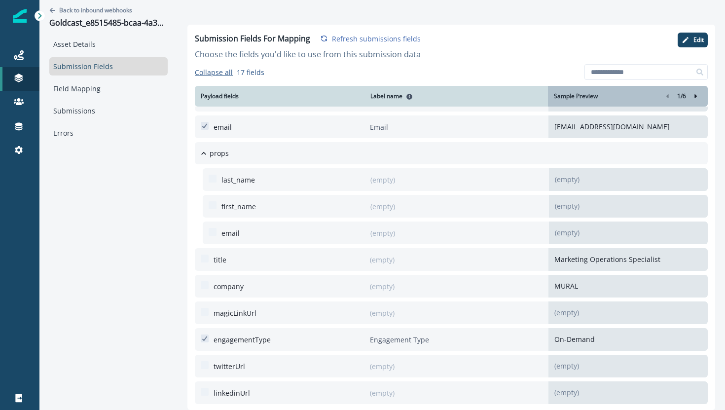
click at [261, 337] on p "engagementType" at bounding box center [242, 340] width 57 height 10
click at [387, 38] on p "Refresh submissions fields" at bounding box center [376, 38] width 89 height 9
click at [219, 341] on p "engagementType" at bounding box center [242, 340] width 57 height 10
click at [685, 38] on icon "button" at bounding box center [686, 40] width 8 height 8
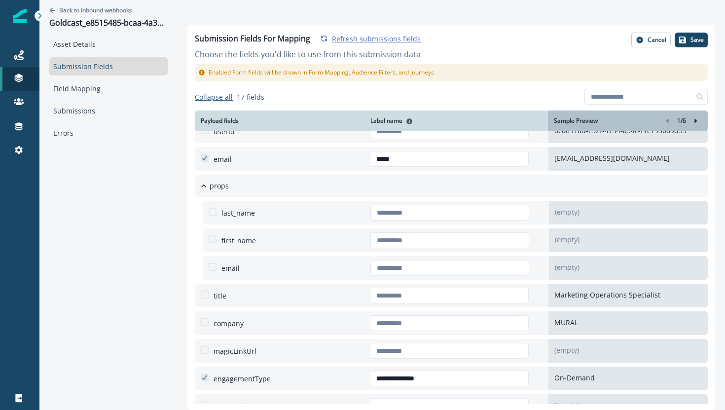
click at [227, 385] on div "**********" at bounding box center [451, 379] width 513 height 24
click at [660, 39] on p "Cancel" at bounding box center [657, 40] width 19 height 7
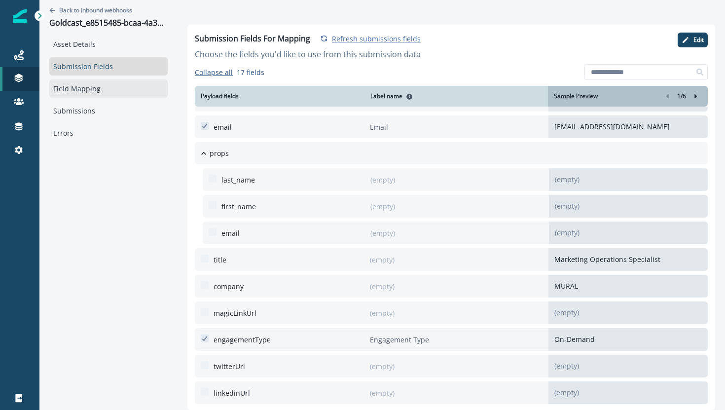
click at [123, 83] on link "Field Mapping" at bounding box center [108, 88] width 118 height 18
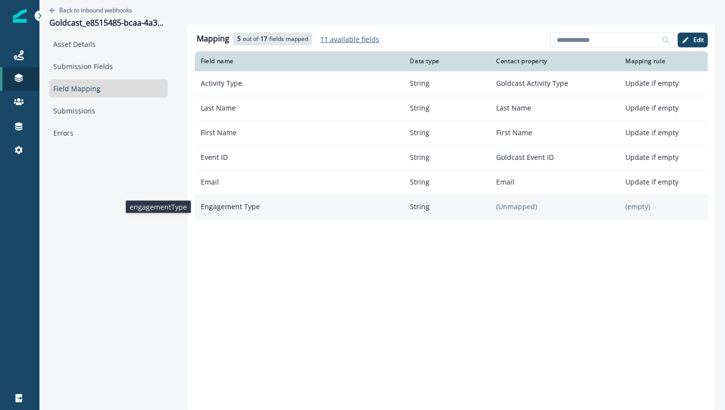
click at [256, 212] on p "Engagement Type" at bounding box center [299, 207] width 209 height 18
click at [255, 212] on p "Engagement Type" at bounding box center [299, 207] width 209 height 18
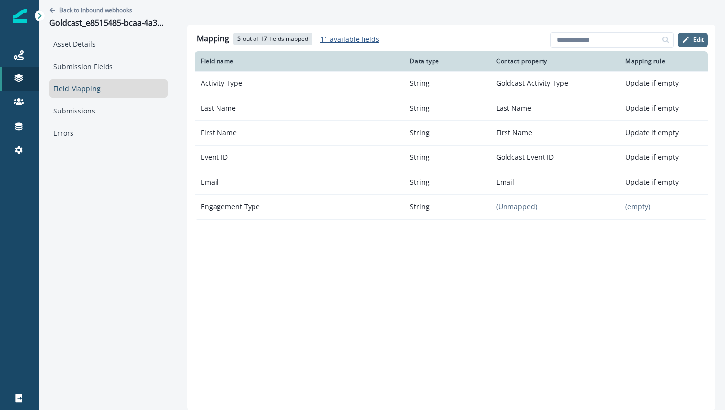
click at [699, 40] on p "Edit" at bounding box center [699, 40] width 10 height 7
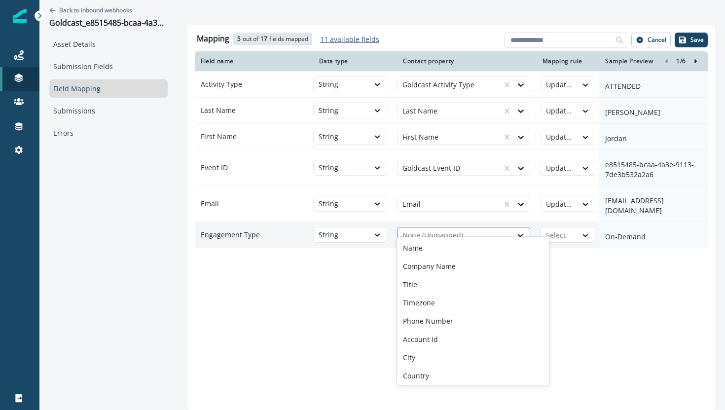
click at [446, 229] on div at bounding box center [455, 235] width 105 height 12
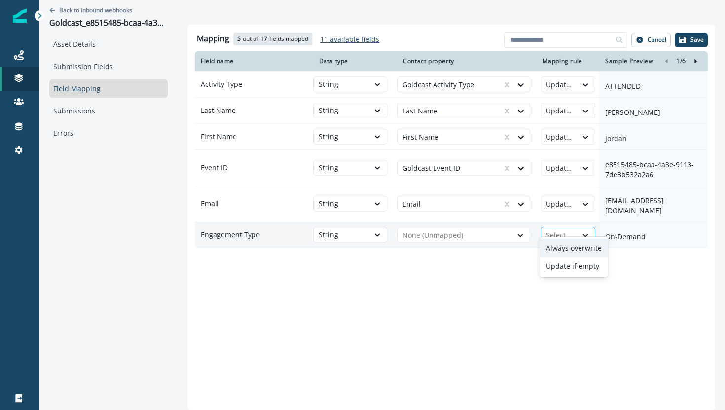
click at [583, 230] on icon at bounding box center [585, 235] width 9 height 10
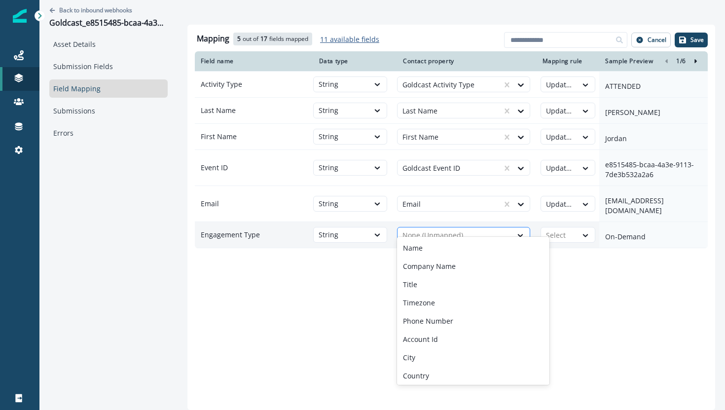
click at [497, 229] on div at bounding box center [455, 235] width 105 height 12
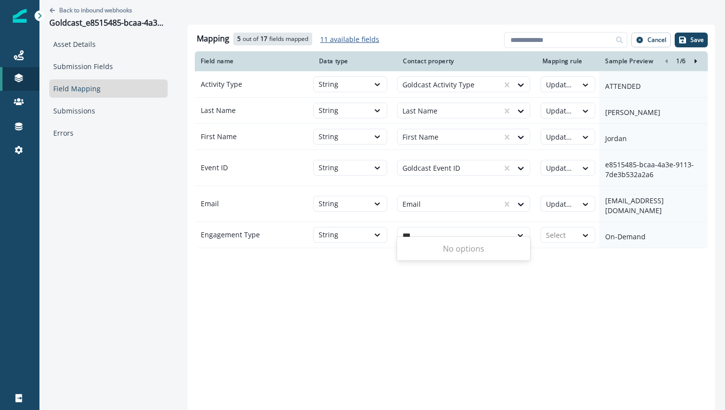
type input "***"
click at [471, 295] on div "Mapping 5 out of 17 fields mapped 11 available fields Add fields Cancel Save Fi…" at bounding box center [452, 217] width 528 height 385
click at [94, 66] on link "Submission Fields" at bounding box center [108, 66] width 118 height 18
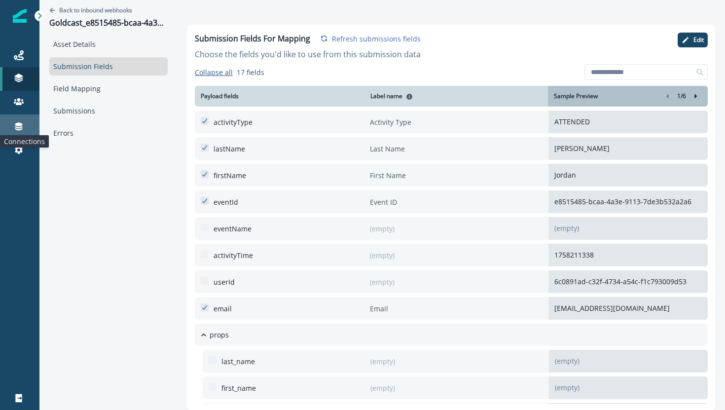
click at [20, 129] on icon at bounding box center [18, 127] width 7 height 8
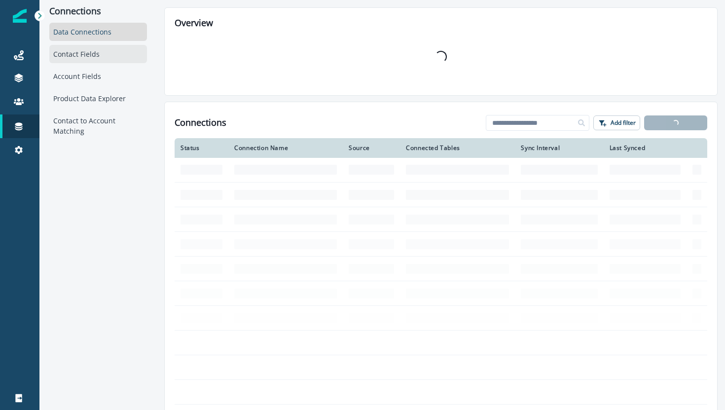
click at [78, 56] on div "Contact Fields" at bounding box center [98, 54] width 98 height 18
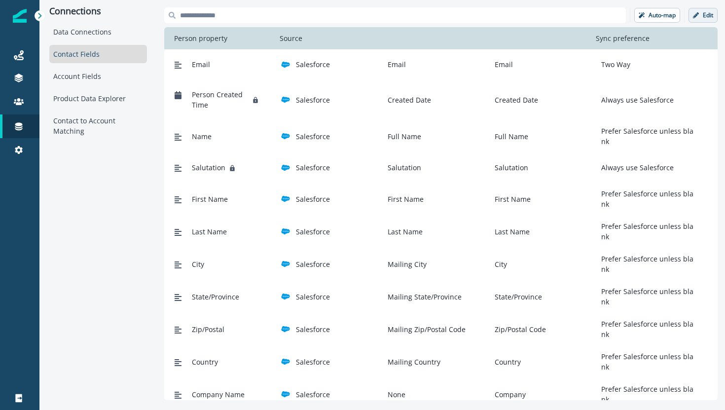
click at [714, 11] on button "Edit" at bounding box center [703, 15] width 29 height 15
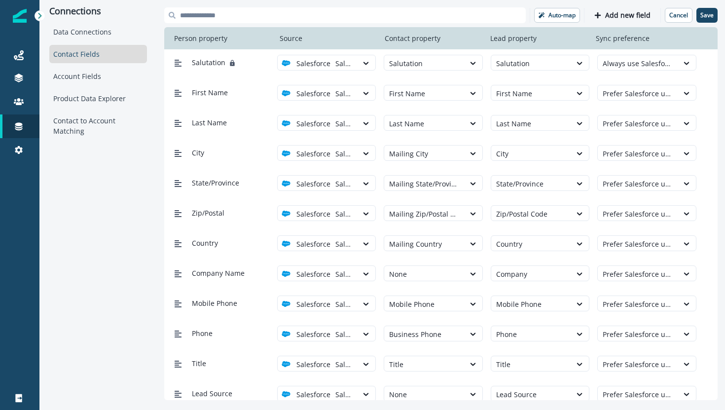
scroll to position [81, 0]
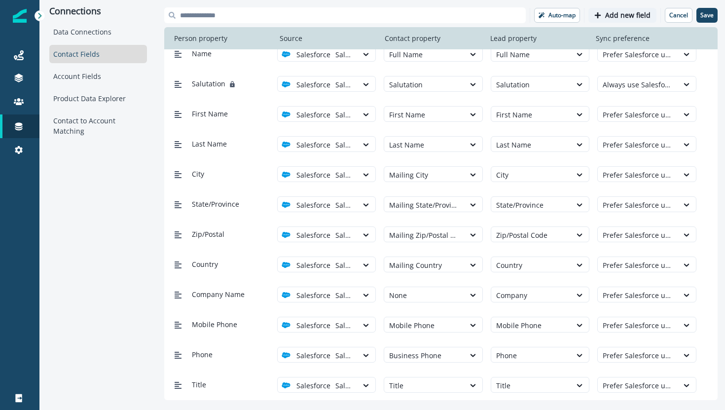
click at [624, 14] on p "Add new field" at bounding box center [627, 15] width 45 height 8
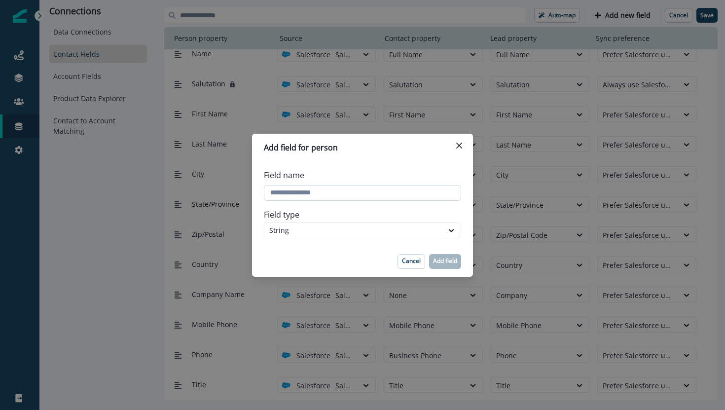
click at [378, 197] on input "Field name" at bounding box center [362, 193] width 197 height 16
click at [282, 191] on input "Field name" at bounding box center [362, 193] width 197 height 16
type input "**********"
click at [411, 202] on div "Field name" at bounding box center [362, 184] width 197 height 39
click at [442, 263] on p "Add field" at bounding box center [445, 261] width 24 height 7
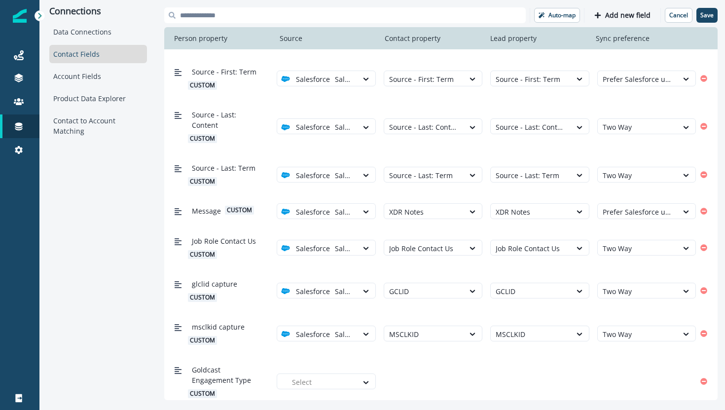
scroll to position [1666, 0]
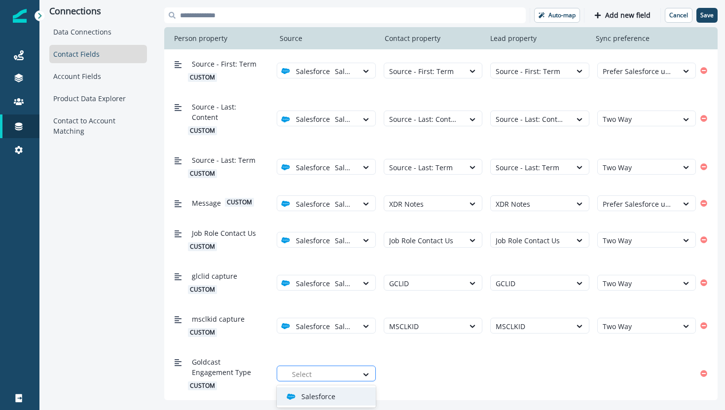
click at [338, 371] on div at bounding box center [322, 374] width 60 height 12
click at [350, 379] on div at bounding box center [322, 374] width 60 height 12
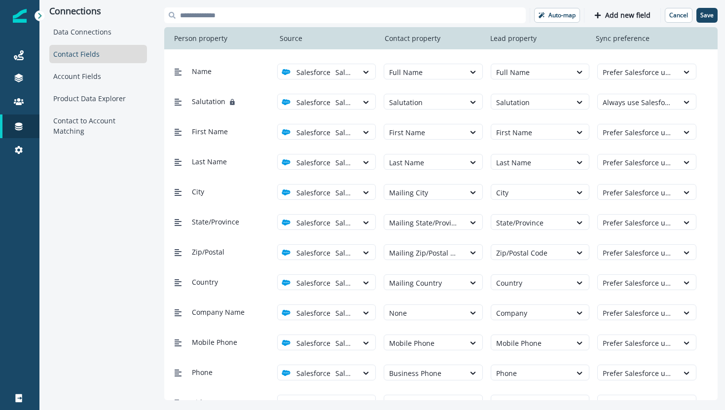
scroll to position [0, 0]
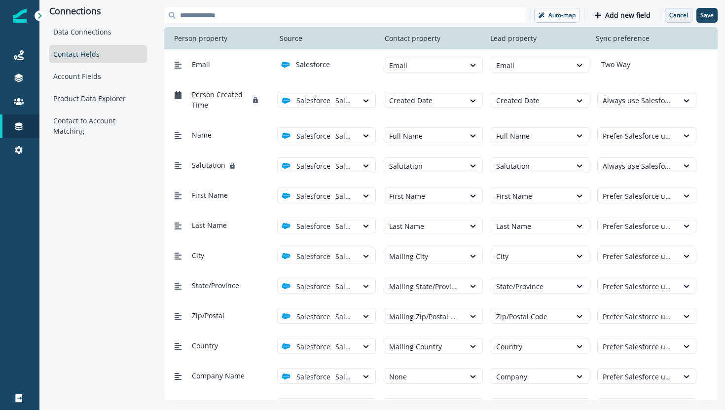
click at [672, 19] on button "Cancel" at bounding box center [679, 15] width 28 height 15
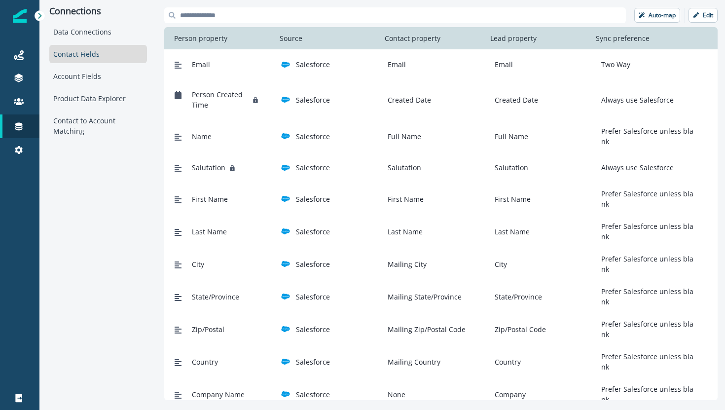
click at [72, 151] on p "Forms" at bounding box center [63, 154] width 20 height 10
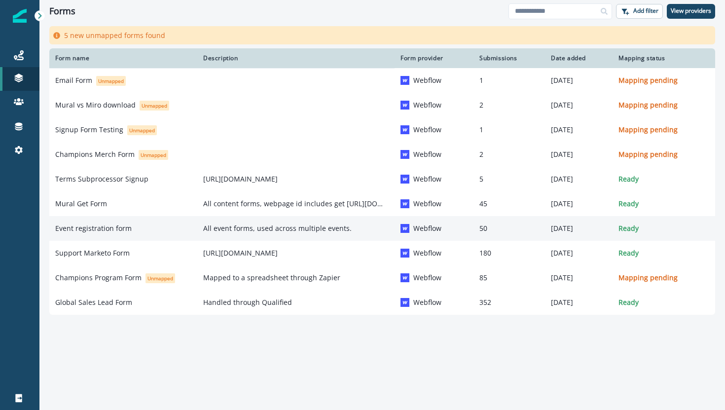
click at [77, 232] on p "Event registration form" at bounding box center [93, 229] width 76 height 10
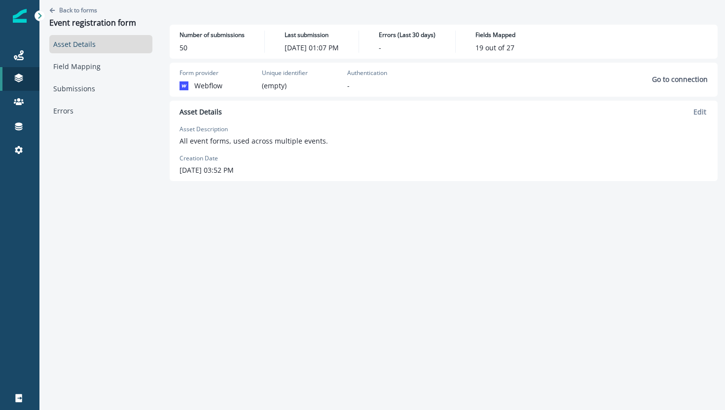
click at [95, 76] on div "Asset Details Field Mapping Submissions Errors" at bounding box center [100, 77] width 103 height 85
click at [95, 73] on link "Field Mapping" at bounding box center [100, 66] width 103 height 18
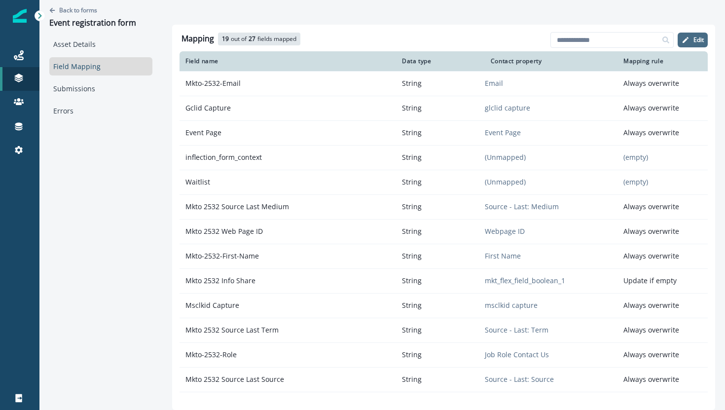
click at [695, 38] on p "Edit" at bounding box center [699, 40] width 10 height 7
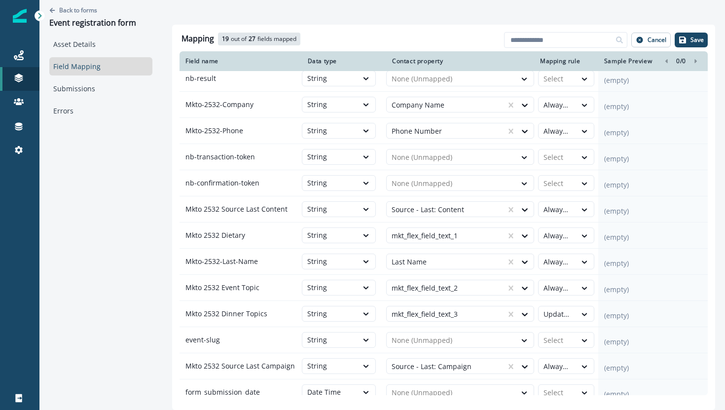
scroll to position [382, 0]
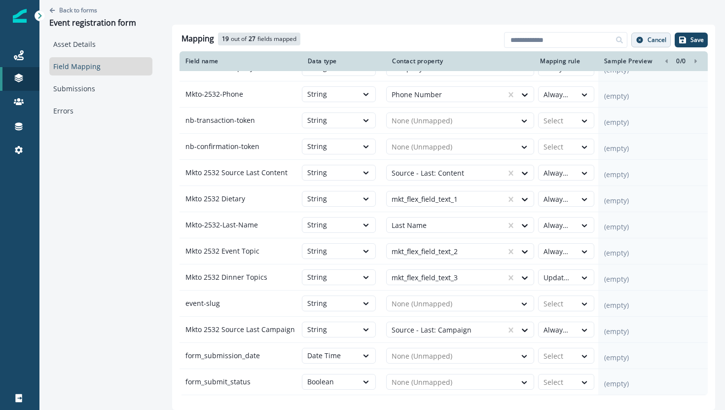
click at [655, 43] on p "Cancel" at bounding box center [657, 40] width 19 height 7
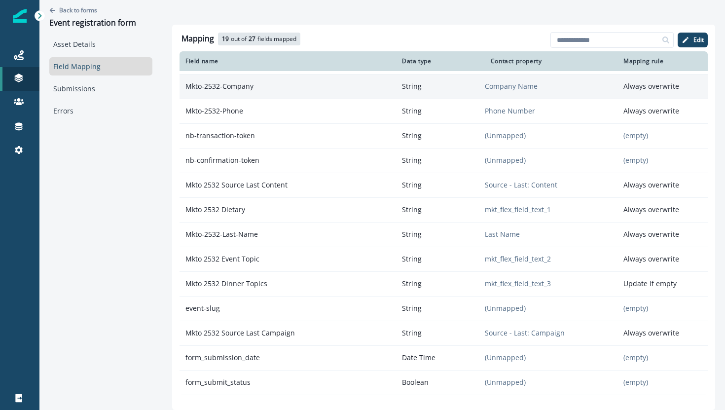
scroll to position [342, 0]
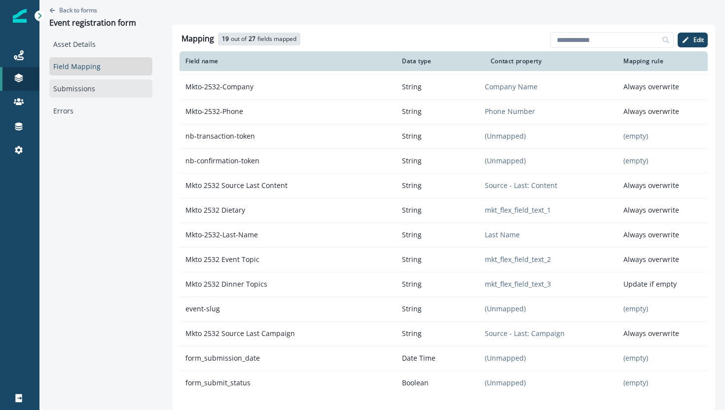
click at [101, 83] on link "Submissions" at bounding box center [100, 88] width 103 height 18
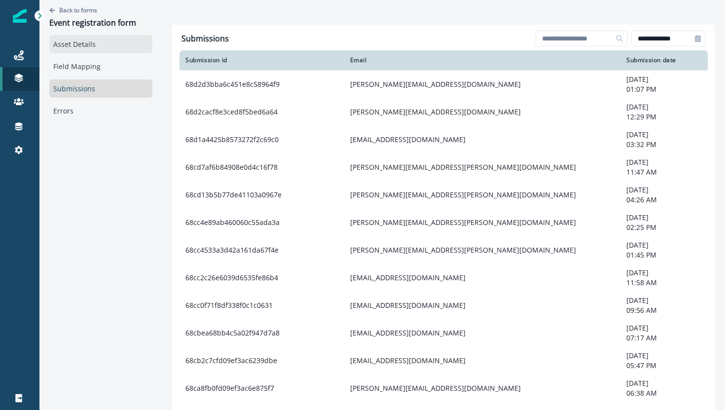
click at [97, 37] on link "Asset Details" at bounding box center [100, 44] width 103 height 18
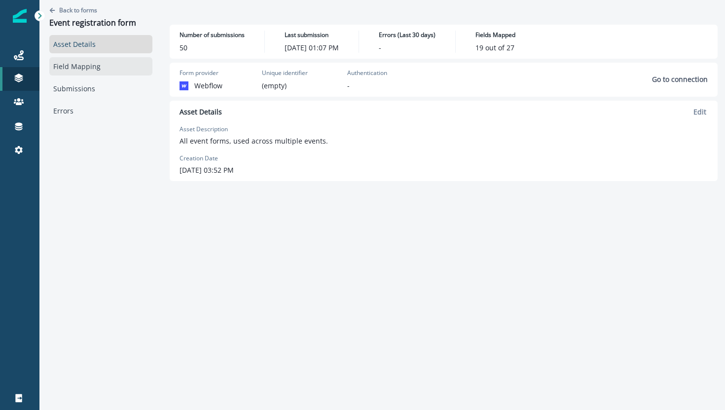
click at [67, 71] on link "Field Mapping" at bounding box center [100, 66] width 103 height 18
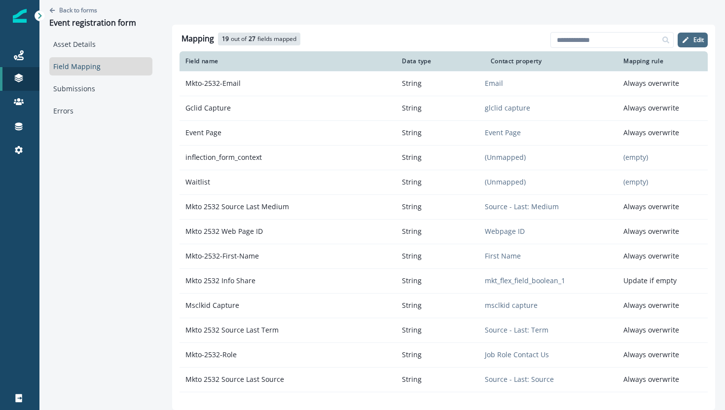
click at [687, 47] on button "Edit" at bounding box center [693, 40] width 30 height 15
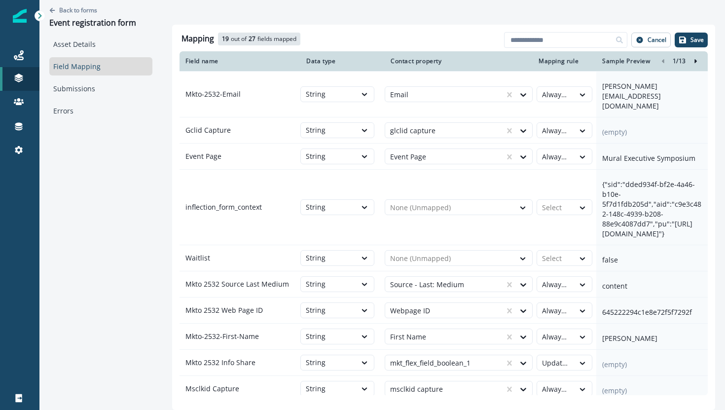
click at [74, 168] on p "Inbound webhooks" at bounding box center [84, 172] width 63 height 10
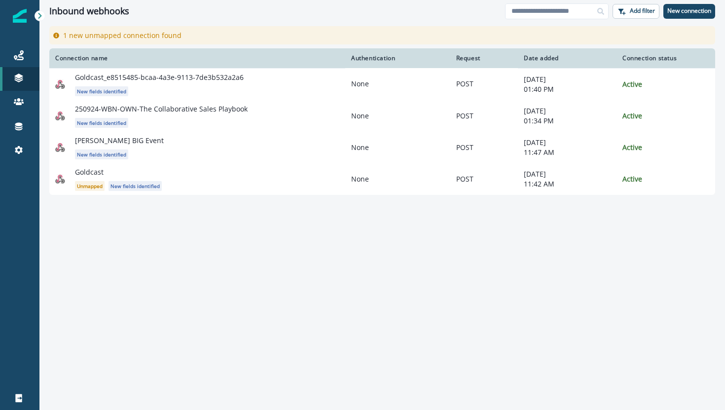
click at [150, 263] on div "Connection name Authentication Request Date added Connection status Goldcast_e8…" at bounding box center [382, 228] width 686 height 361
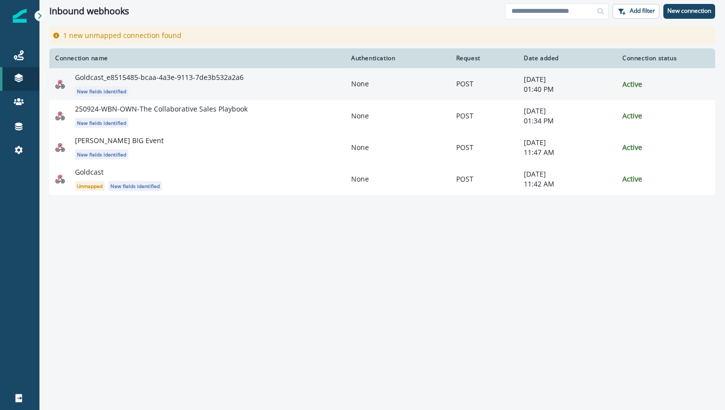
click at [180, 83] on div "Goldcast_e8515485-bcaa-4a3e-9113-7de3b532a2a6 New fields identified" at bounding box center [207, 85] width 264 height 24
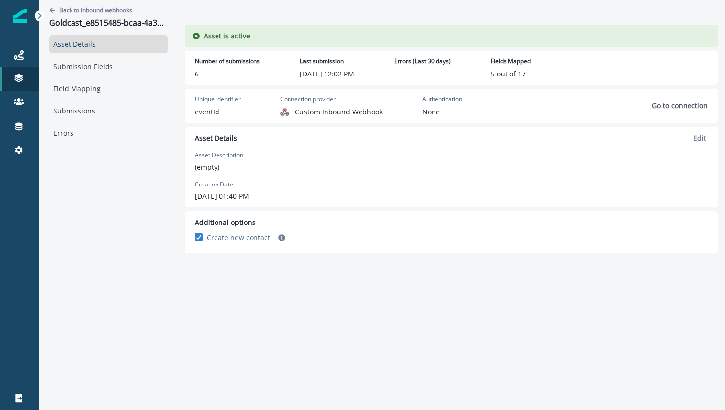
click at [107, 77] on div "Asset Details Submission Fields Field Mapping Submissions Errors" at bounding box center [108, 88] width 118 height 107
click at [107, 84] on link "Field Mapping" at bounding box center [108, 88] width 118 height 18
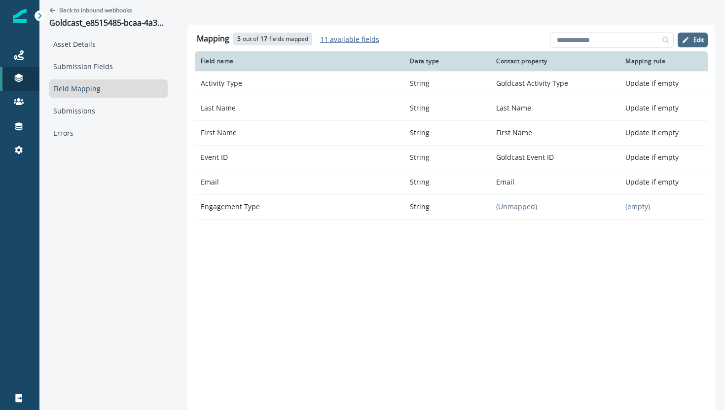
click at [694, 40] on p "Edit" at bounding box center [699, 40] width 10 height 7
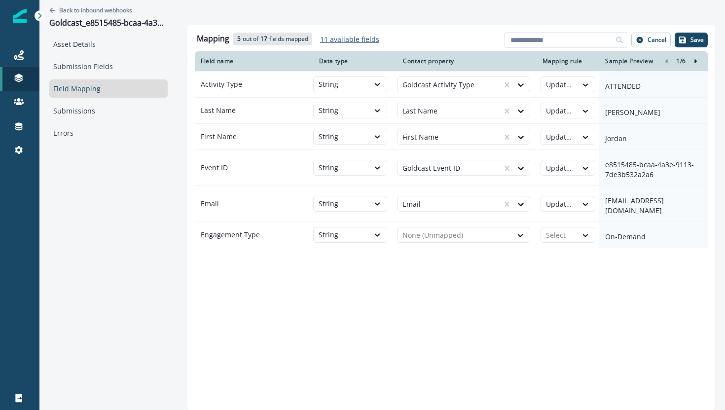
click at [351, 38] on p "11 available fields" at bounding box center [349, 39] width 59 height 9
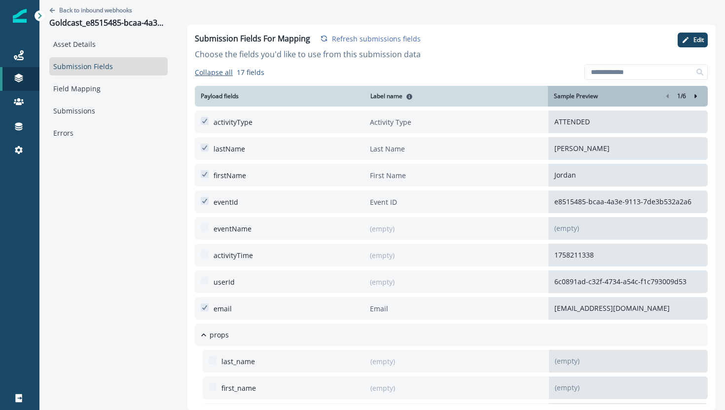
click at [351, 38] on p "Refresh submissions fields" at bounding box center [376, 38] width 89 height 9
drag, startPoint x: 601, startPoint y: 65, endPoint x: 473, endPoint y: 38, distance: 130.6
click at [599, 64] on input at bounding box center [646, 72] width 123 height 16
click at [412, 35] on p "Refresh submissions fields" at bounding box center [376, 38] width 89 height 9
click at [698, 37] on p "Edit" at bounding box center [699, 40] width 10 height 7
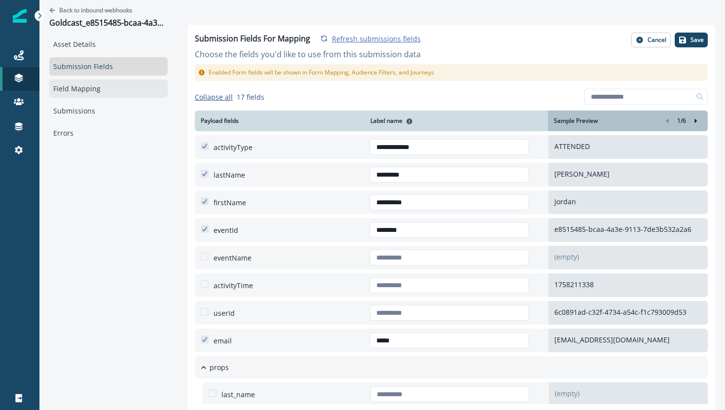
click at [63, 91] on link "Field Mapping" at bounding box center [108, 88] width 118 height 18
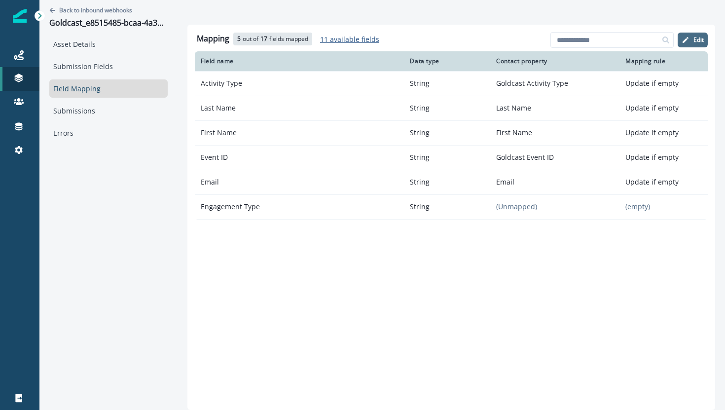
click at [702, 38] on p "Edit" at bounding box center [699, 40] width 10 height 7
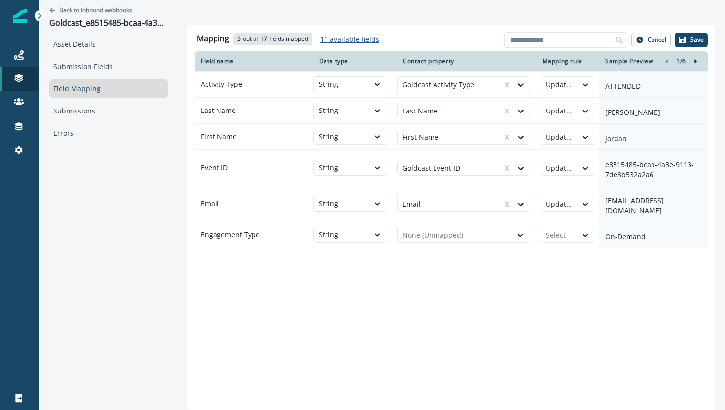
click at [87, 32] on div "Back to inbound webhooks Goldcast_e8515485-bcaa-4a3e-9113-7de3b532a2a6" at bounding box center [108, 17] width 118 height 35
click at [87, 38] on link "Asset Details" at bounding box center [108, 44] width 118 height 18
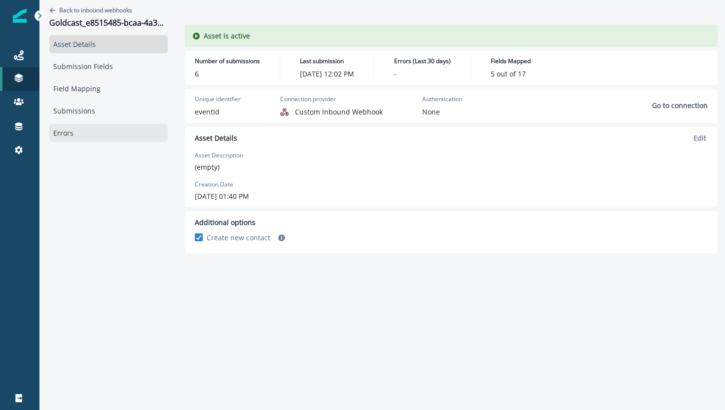
click at [59, 132] on link "Errors" at bounding box center [108, 133] width 118 height 18
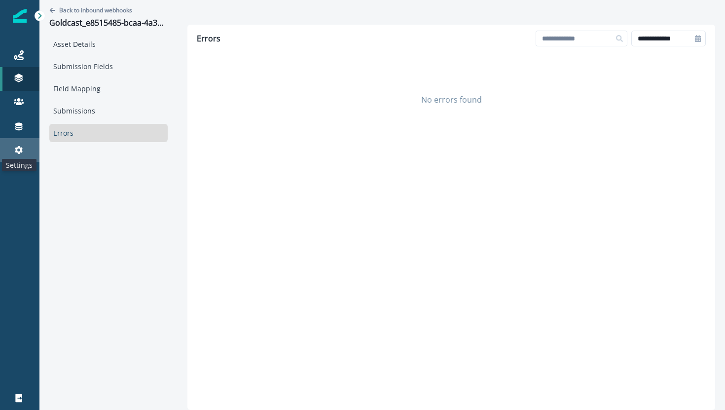
click at [17, 151] on icon at bounding box center [19, 150] width 8 height 8
